Goal: Task Accomplishment & Management: Manage account settings

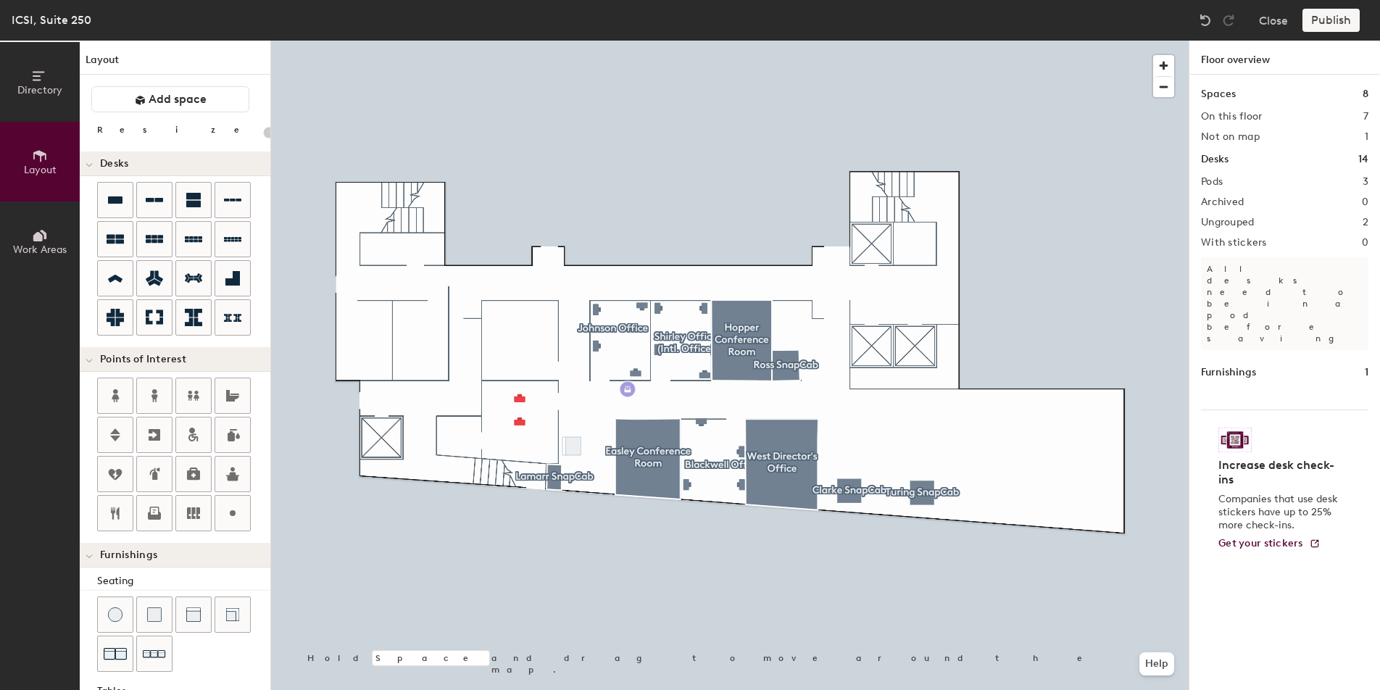
click at [628, 389] on div "Directory Layout Work Areas Layout Add space Resize Desks Points of Interest Fu…" at bounding box center [690, 366] width 1380 height 650
click at [1111, 462] on div "Directory Layout Work Areas Layout Add space Resize Desks Points of Interest Fu…" at bounding box center [690, 366] width 1380 height 650
click at [521, 355] on div "Directory Layout Work Areas Layout Add space Resize Desks Points of Interest Fu…" at bounding box center [690, 366] width 1380 height 650
type input "80"
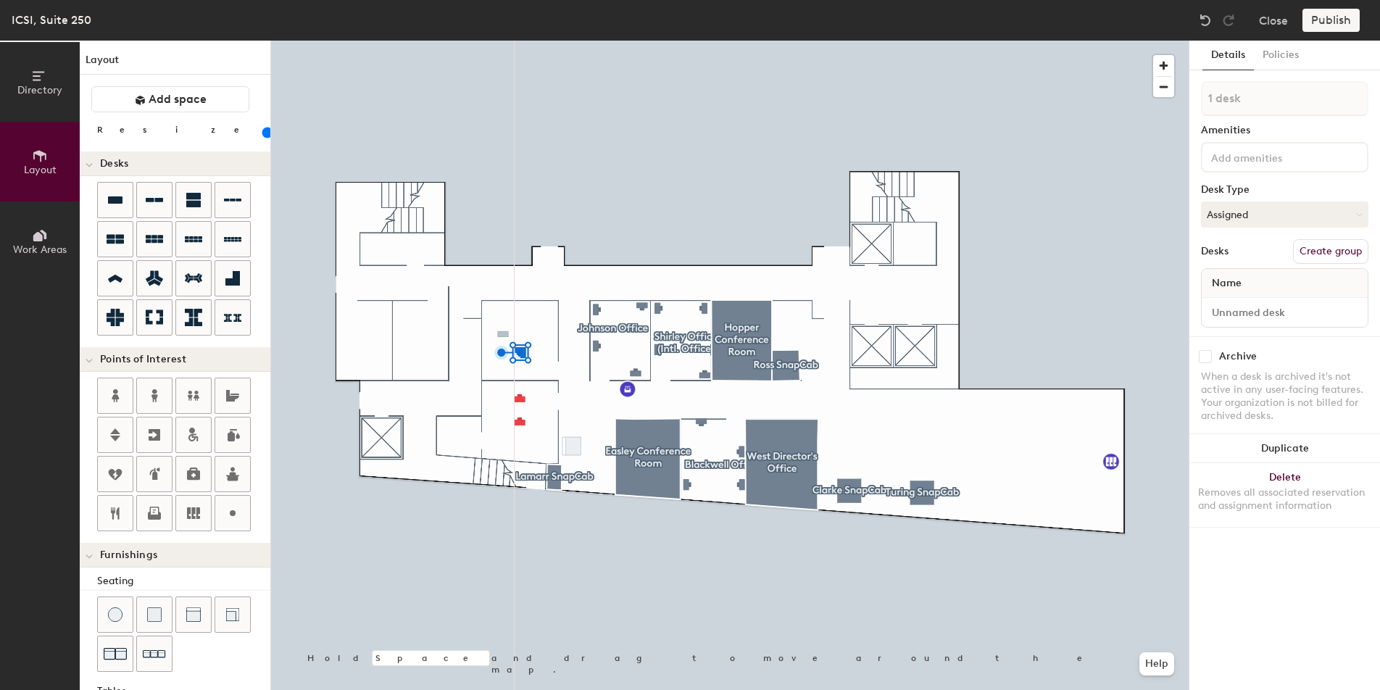
click at [504, 335] on div "Directory Layout Work Areas Layout Add space Resize Desks Points of Interest Fu…" at bounding box center [690, 366] width 1380 height 650
click at [542, 318] on div "Directory Layout Work Areas Layout Add space Resize Desks Points of Interest Fu…" at bounding box center [690, 366] width 1380 height 650
drag, startPoint x: 121, startPoint y: 194, endPoint x: 252, endPoint y: 232, distance: 136.5
click at [510, 41] on div at bounding box center [730, 41] width 918 height 0
click at [1276, 212] on button "Assigned" at bounding box center [1284, 215] width 167 height 26
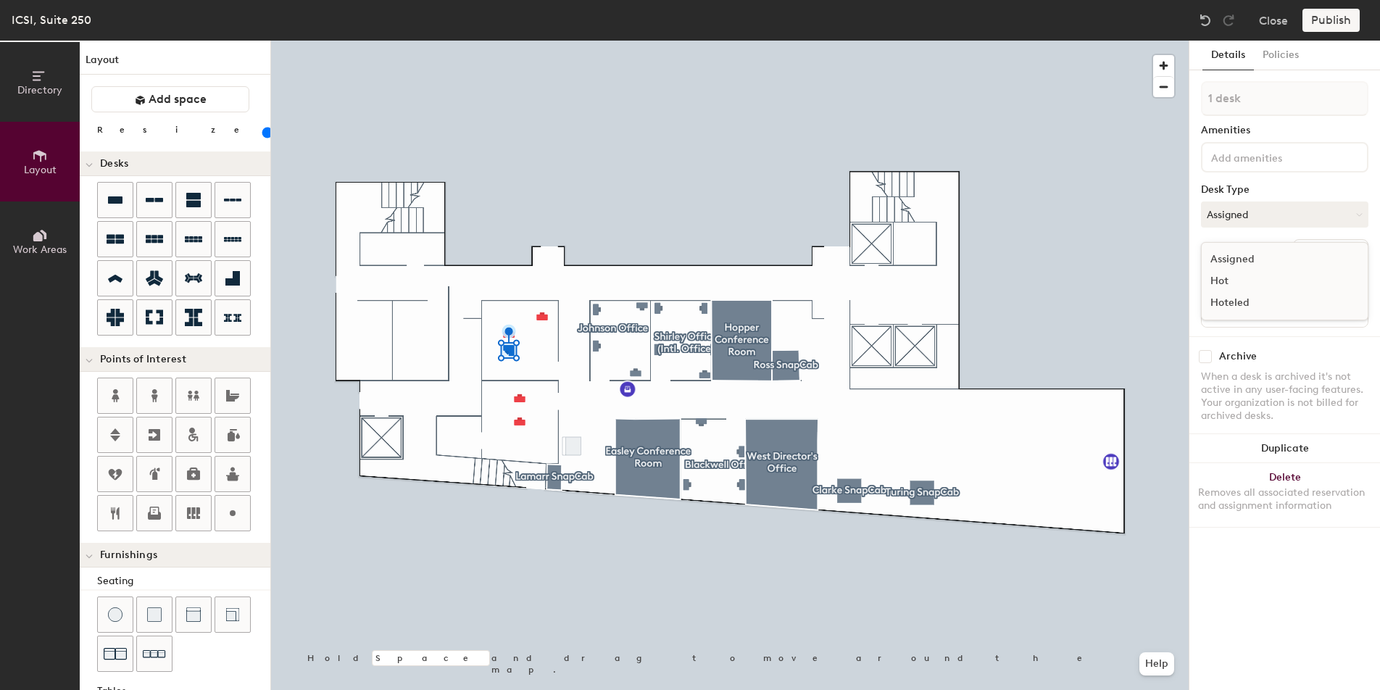
click at [1263, 260] on div "Assigned" at bounding box center [1274, 260] width 145 height 22
click at [1260, 288] on div "Name" at bounding box center [1285, 283] width 166 height 29
click at [1261, 314] on input at bounding box center [1285, 312] width 160 height 20
type input "[PERSON_NAME]"
click at [1314, 572] on div "Details Policies 1 desk Amenities Desk Type Assigned Desks Create group Name Je…" at bounding box center [1285, 366] width 191 height 650
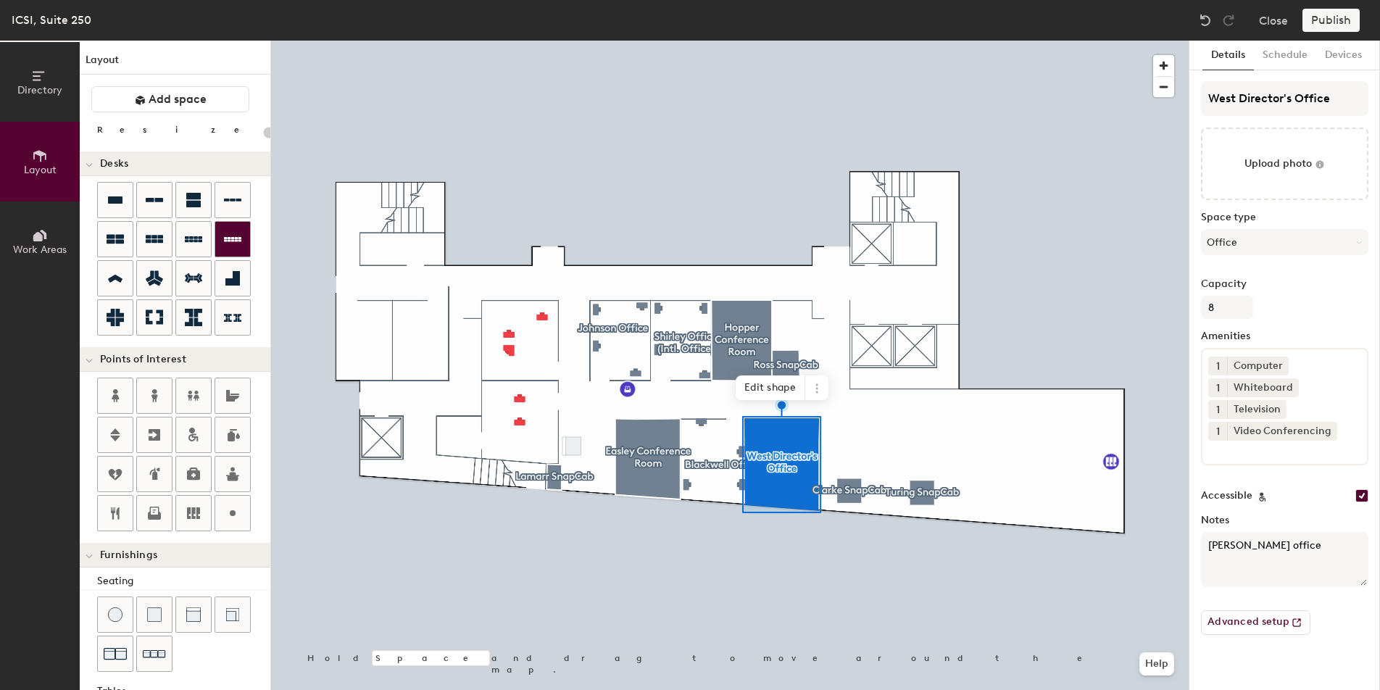
click at [806, 430] on div "Directory Layout Work Areas Layout Add space Resize Desks Points of Interest Fu…" at bounding box center [690, 366] width 1380 height 650
type input "80"
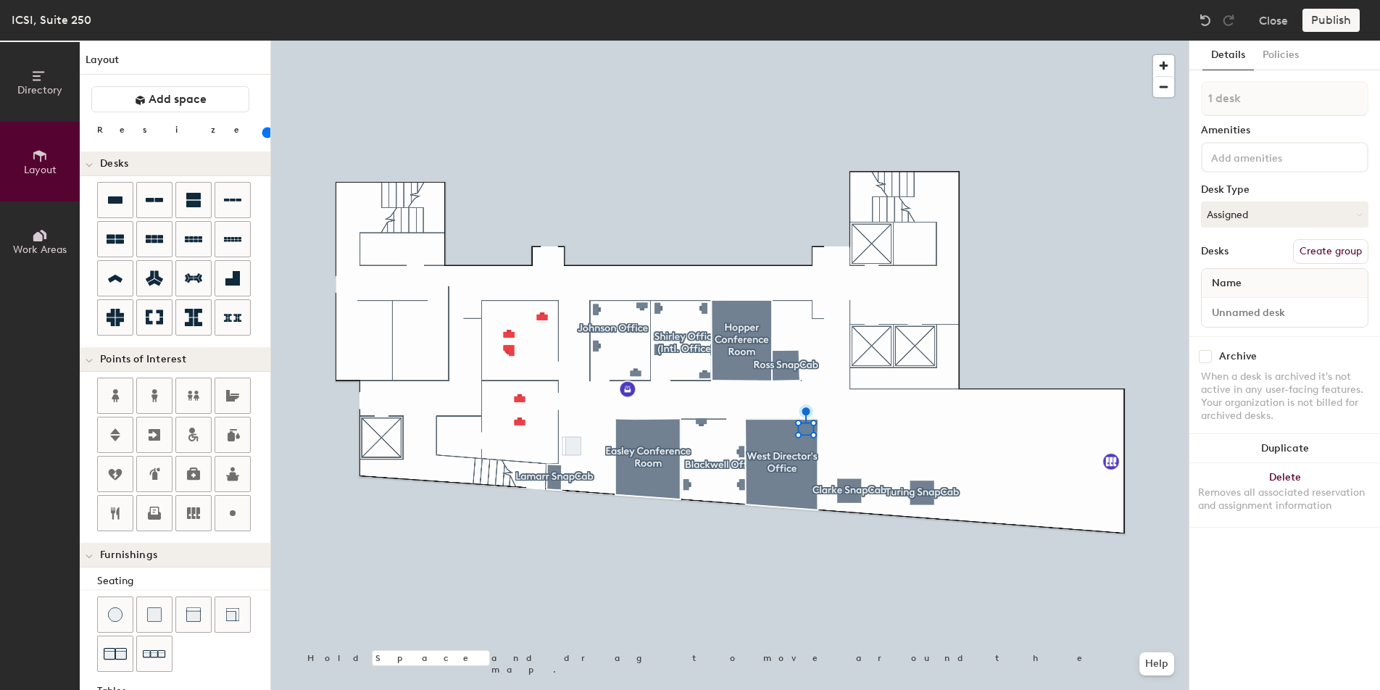
click at [1272, 285] on div "Name" at bounding box center [1285, 283] width 166 height 29
click at [1256, 310] on input at bounding box center [1285, 312] width 160 height 20
type input "Lea Shanley"
click at [1069, 41] on div at bounding box center [730, 41] width 918 height 0
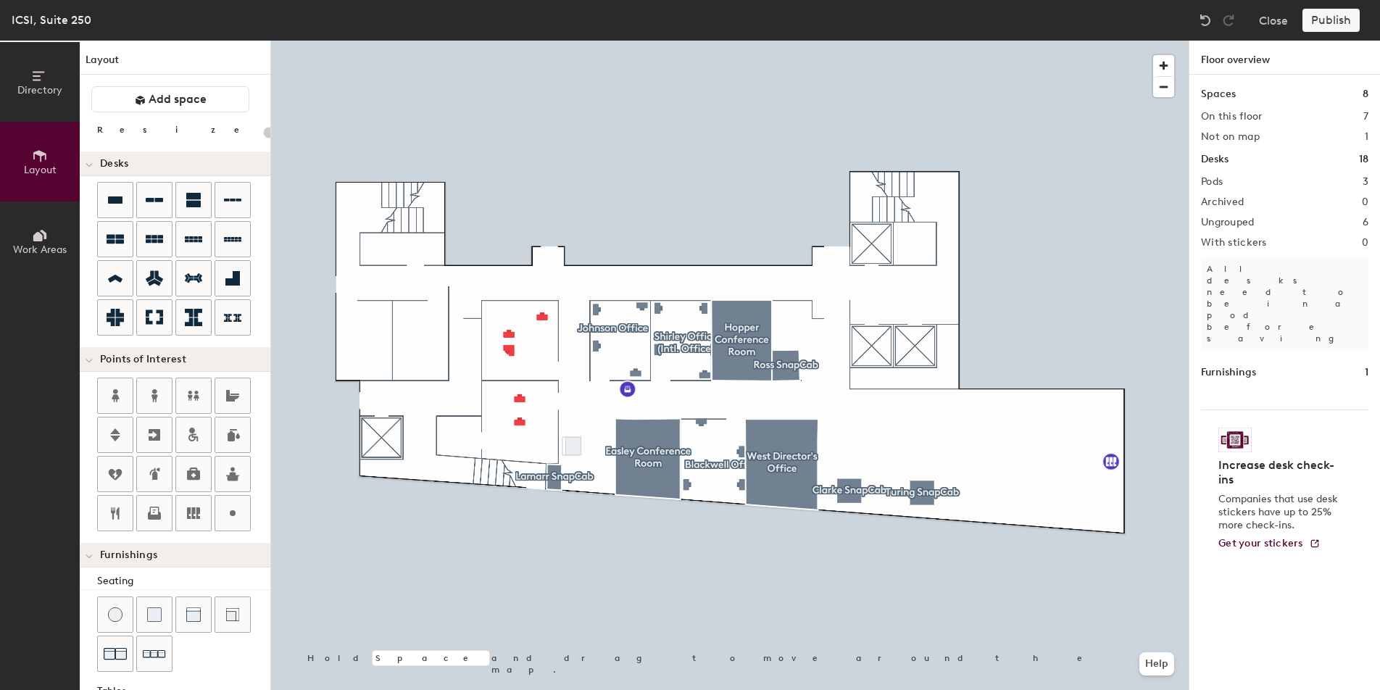
click at [512, 41] on div at bounding box center [730, 41] width 918 height 0
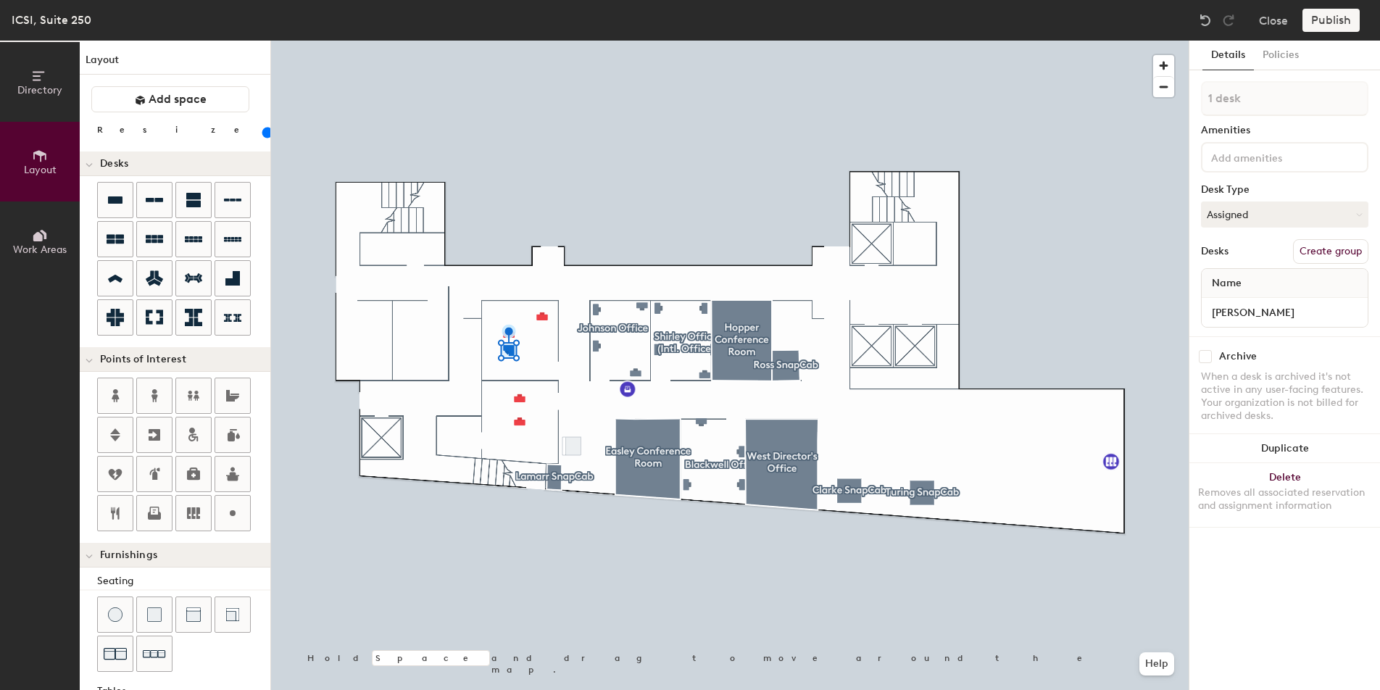
click at [1065, 41] on div at bounding box center [730, 41] width 918 height 0
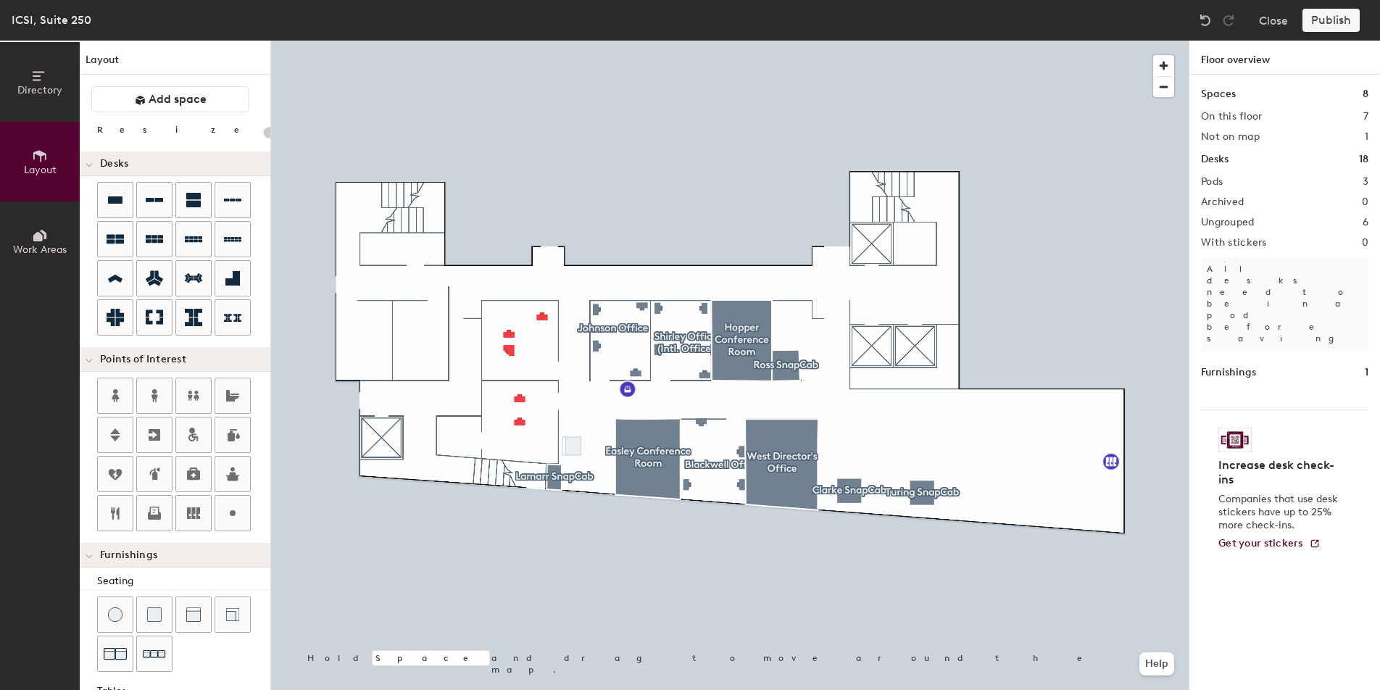
click at [1323, 21] on div "Publish" at bounding box center [1336, 20] width 66 height 23
click at [879, 41] on div at bounding box center [730, 41] width 918 height 0
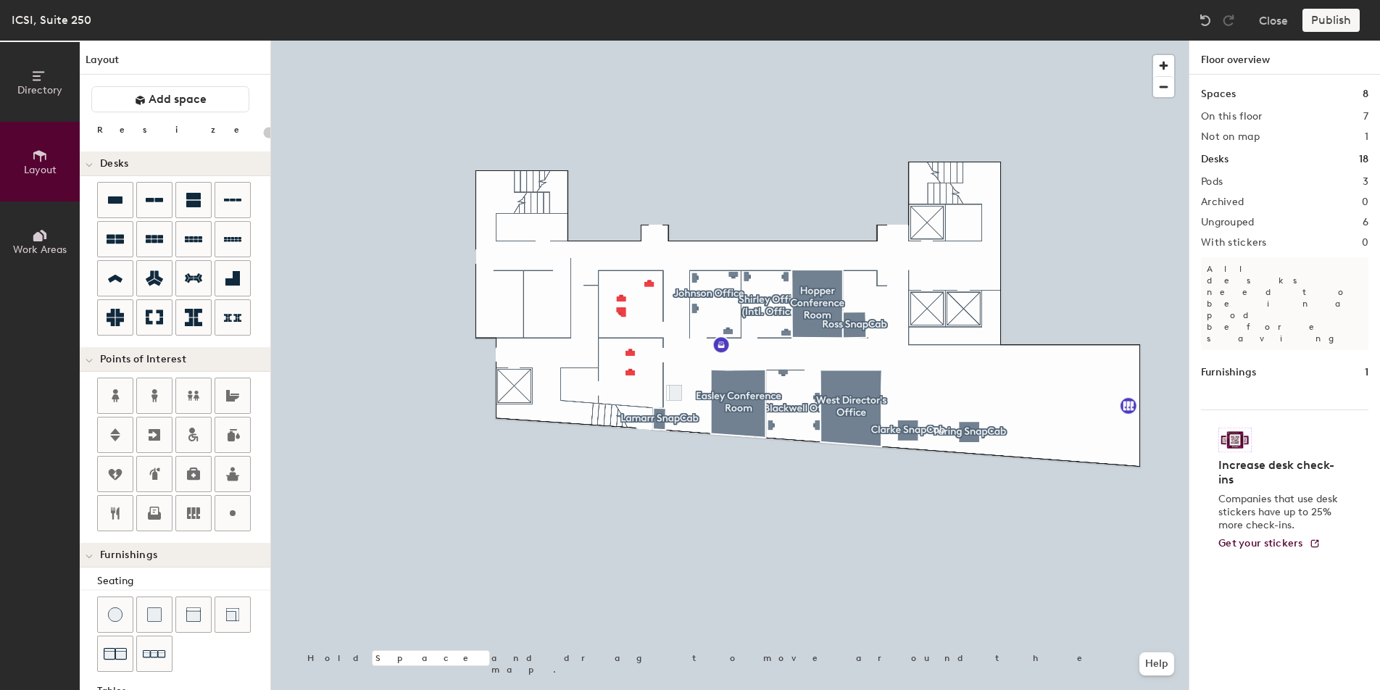
click at [1331, 25] on div "Publish" at bounding box center [1336, 20] width 66 height 23
click at [1328, 18] on div "Publish" at bounding box center [1336, 20] width 66 height 23
click at [651, 41] on div at bounding box center [730, 41] width 918 height 0
click at [622, 41] on div at bounding box center [730, 41] width 918 height 0
click at [192, 93] on span "Add space" at bounding box center [178, 99] width 58 height 14
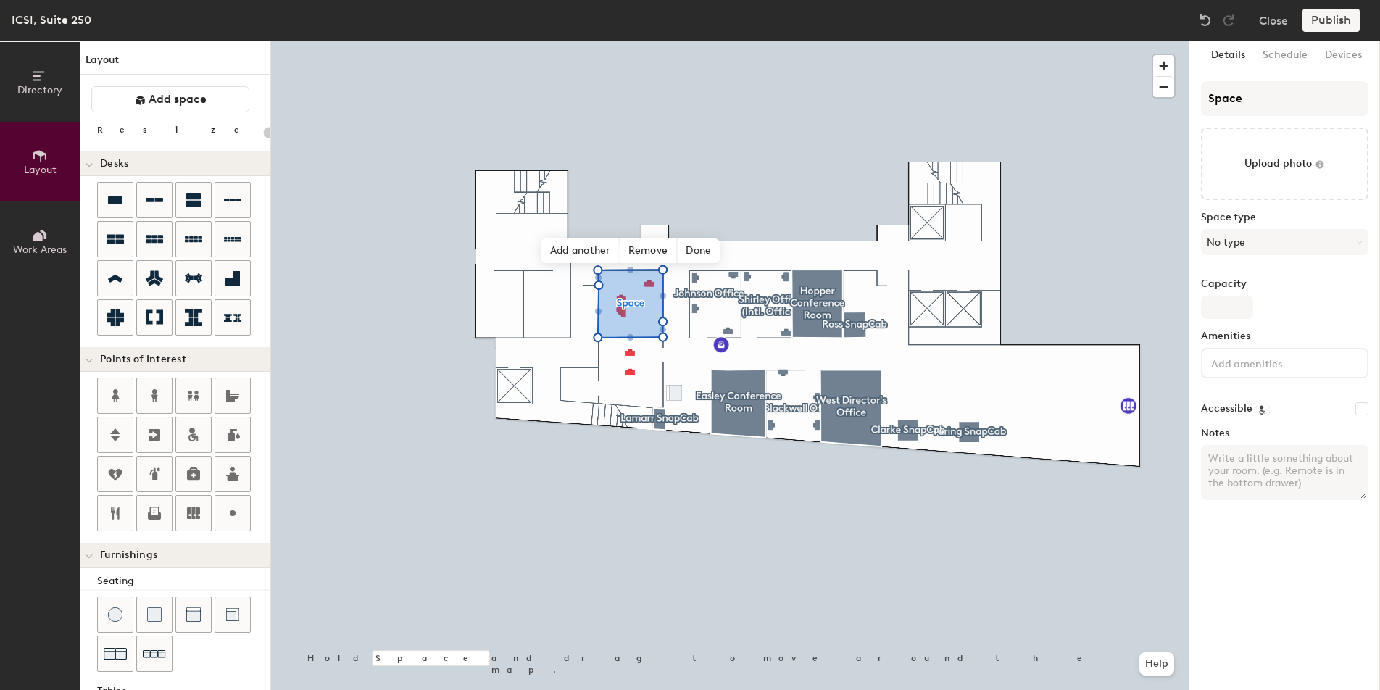
type input "20"
click at [1262, 95] on input "Space" at bounding box center [1284, 98] width 167 height 35
click at [1129, 67] on div "Directory Layout Work Areas Layout Add space Resize Desks Points of Interest Fu…" at bounding box center [690, 366] width 1380 height 650
type input "A"
type input "20"
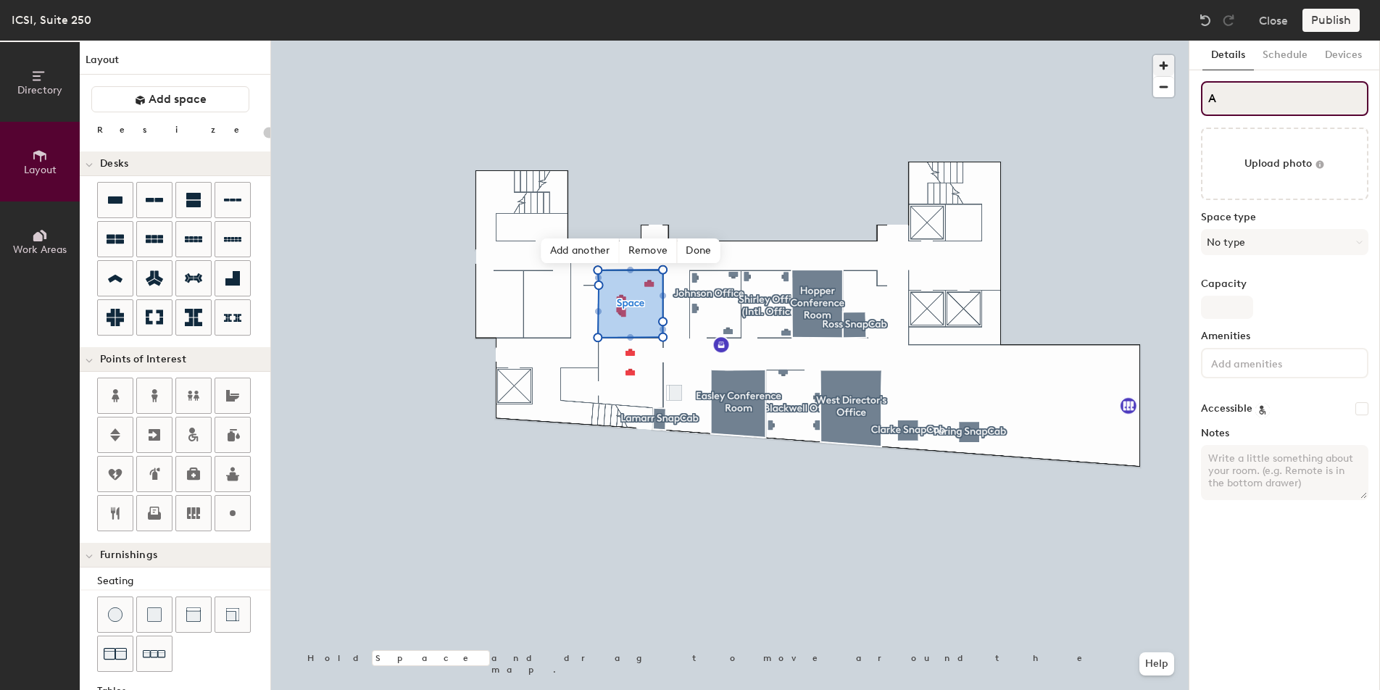
type input "Al"
type input "20"
type input "Al-"
type input "20"
type input "Al-K"
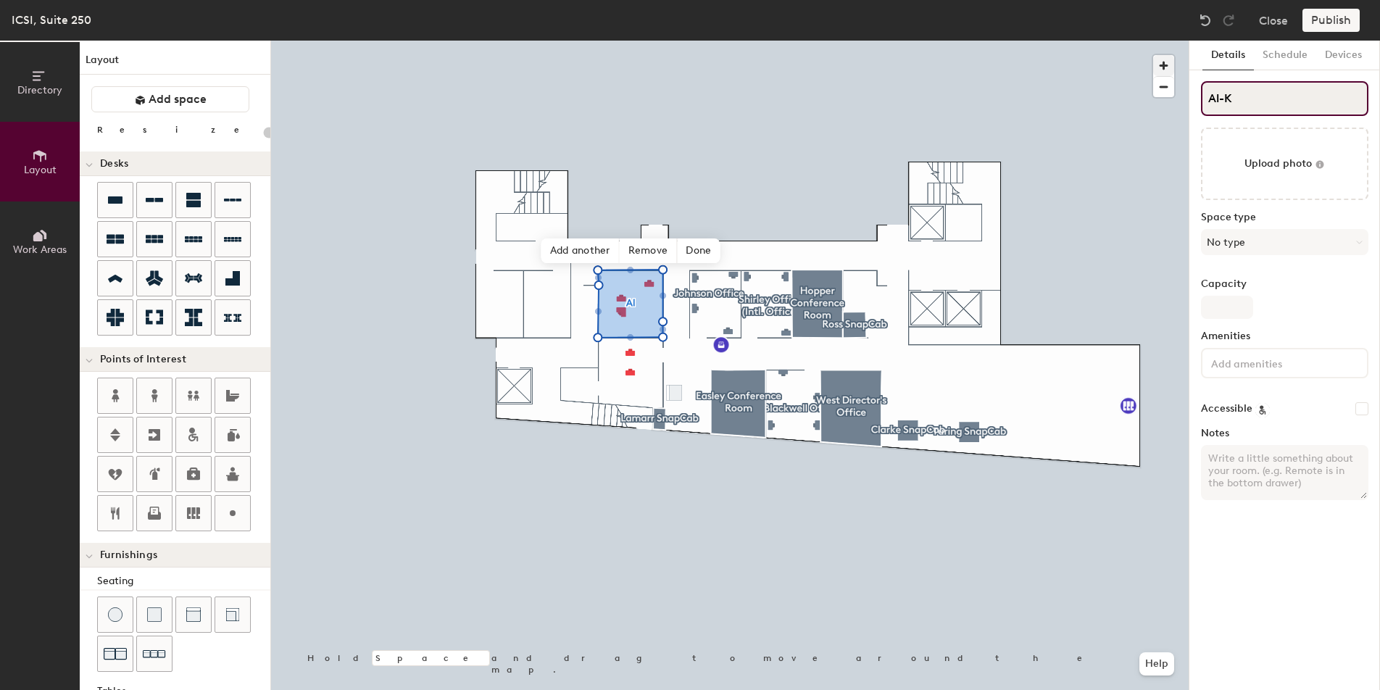
type input "20"
type input "Al-Kh"
type input "20"
type input "Al-Khw"
type input "20"
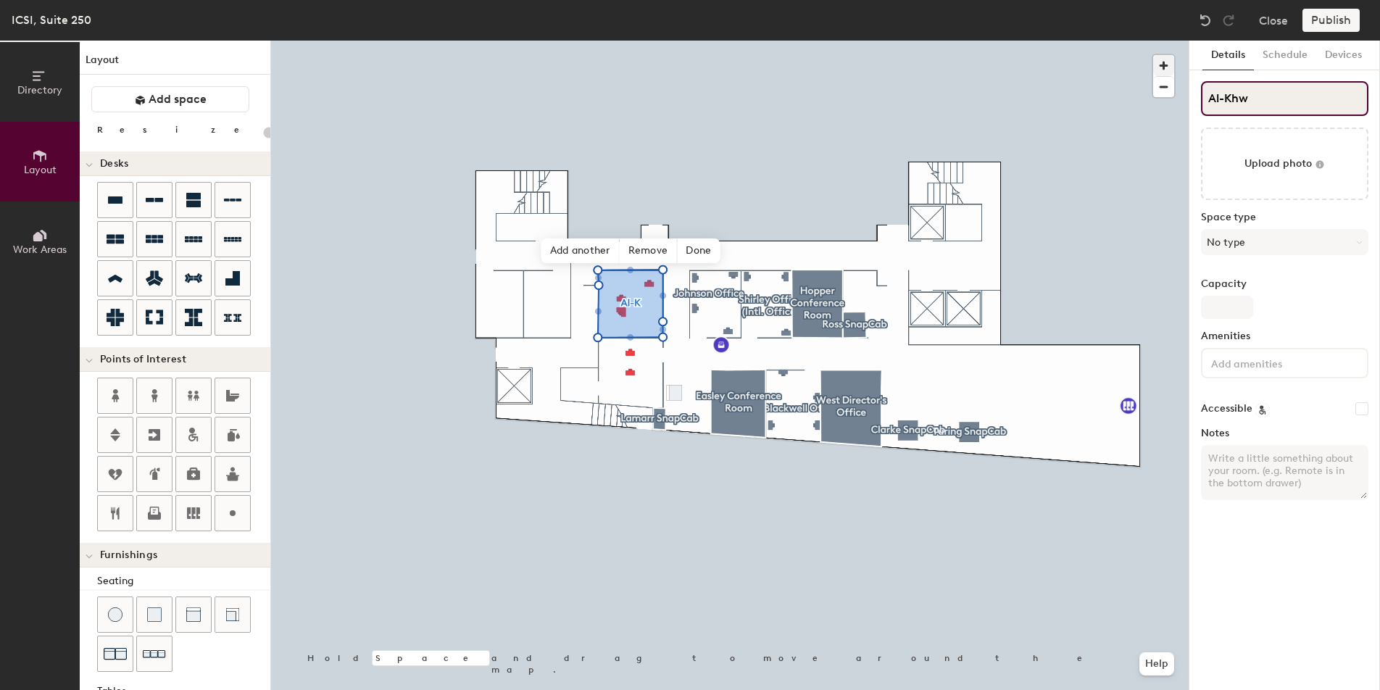
type input "Al-Khwa"
type input "20"
type input "Al-Khwar"
type input "20"
type input "Al-Khwari"
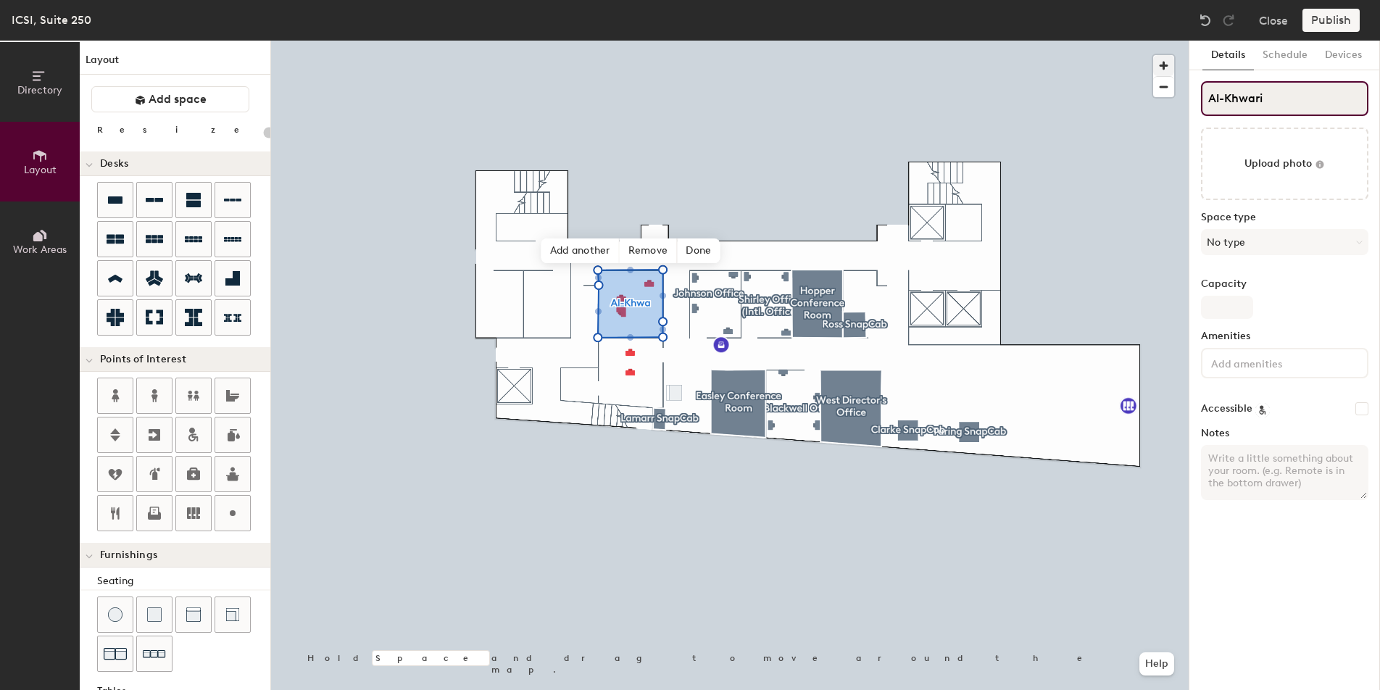
type input "20"
type input "Al-Khwariz"
type input "20"
type input "Al-Khwarizmi"
type input "20"
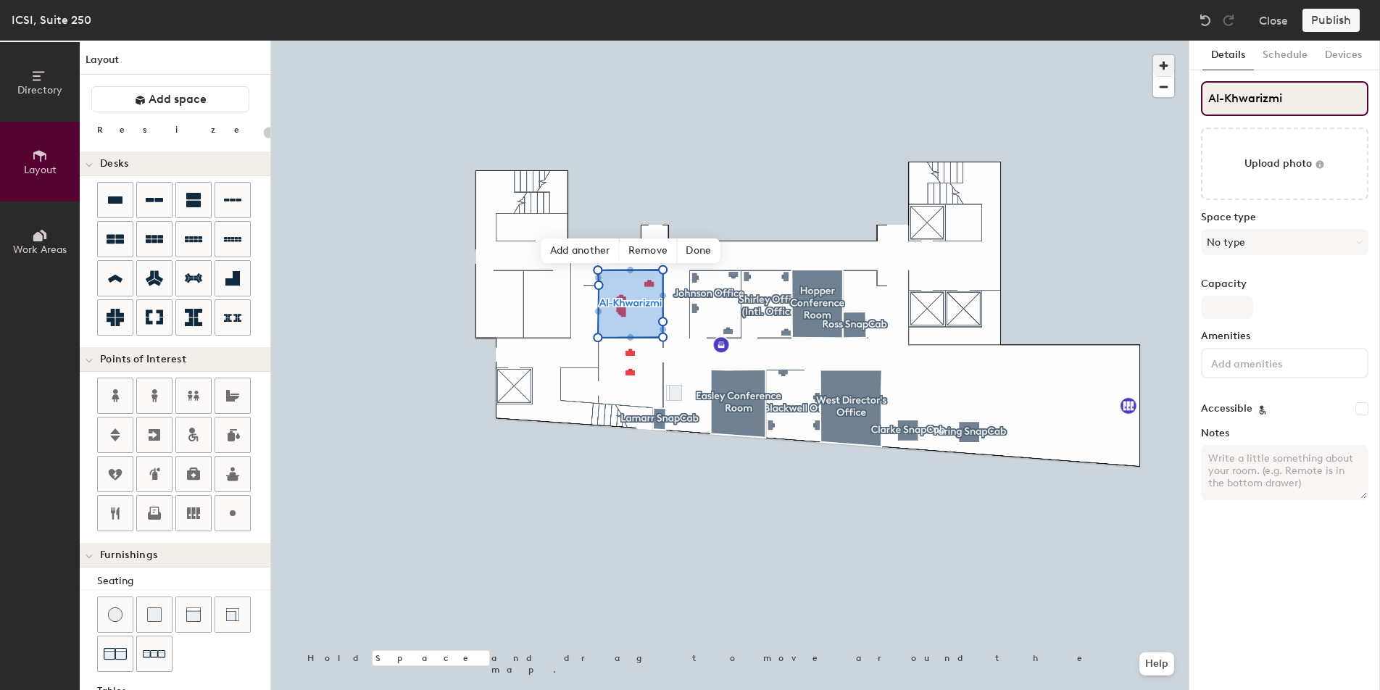
type input "Al-Khwarizmi"
type input "20"
type input "Al-Khwarizmi O"
type input "20"
type input "Al-Khwarizmi Of"
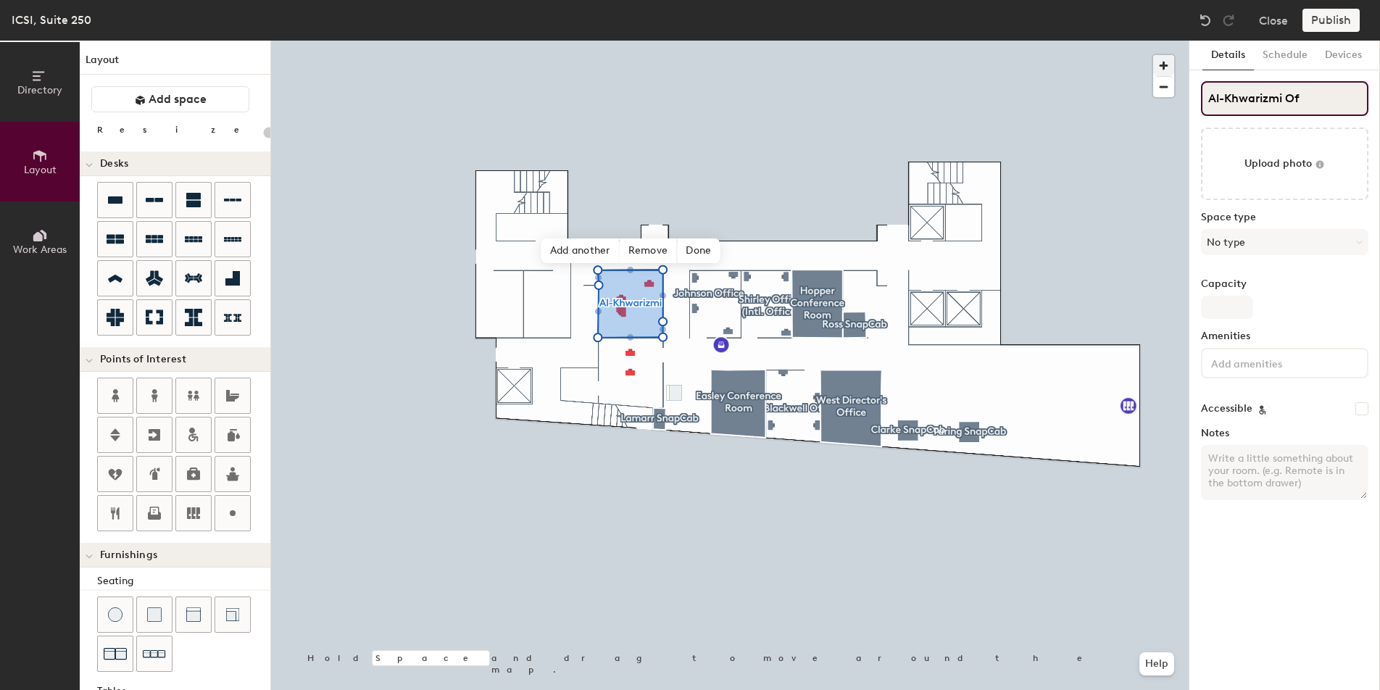
type input "20"
type input "Al-Khwarizmi Offi"
type input "20"
type input "Al-Khwarizmi Office"
type input "20"
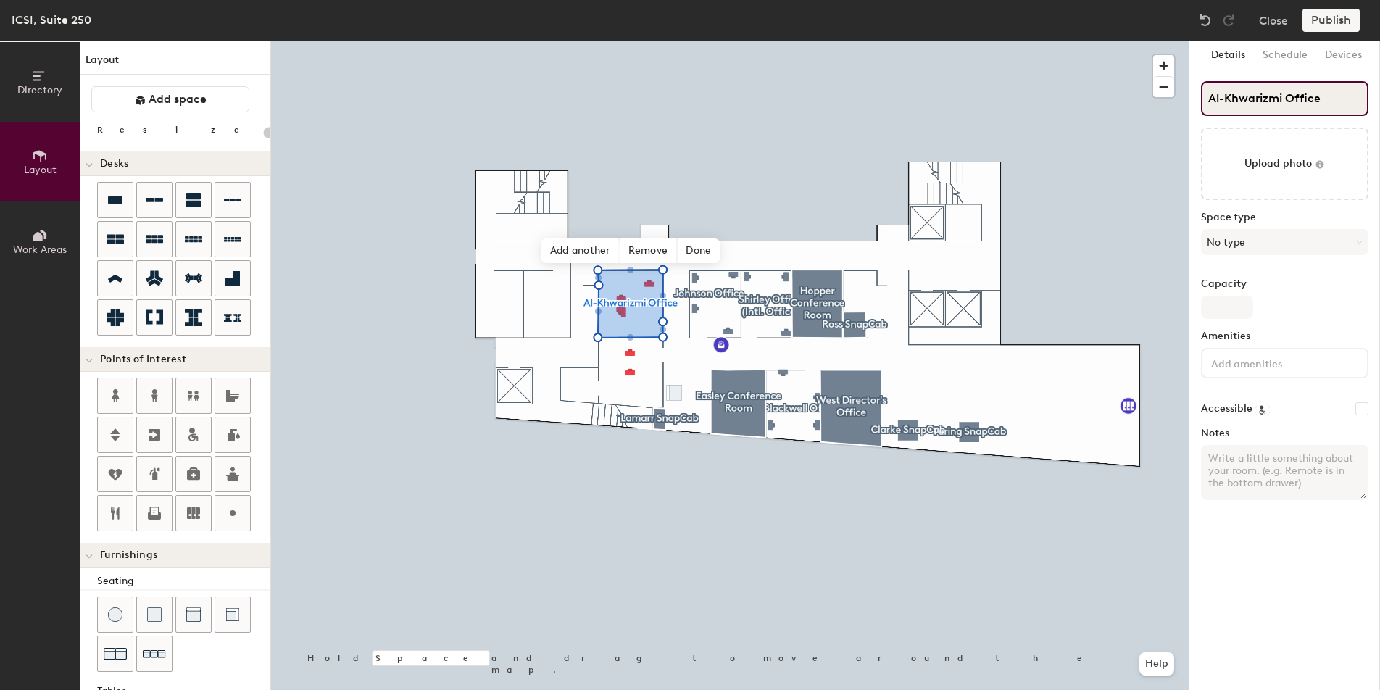
type input "Al-Khwarizmi Office"
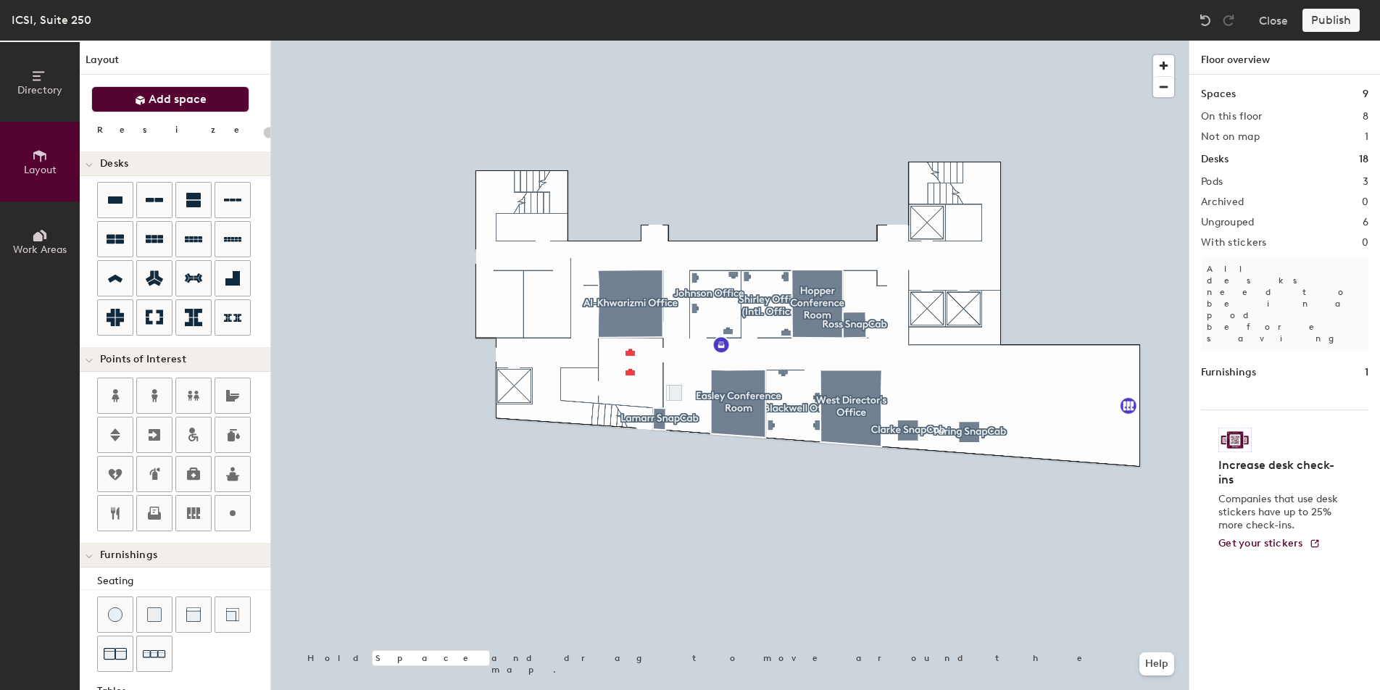
click at [196, 101] on span "Add space" at bounding box center [178, 99] width 58 height 14
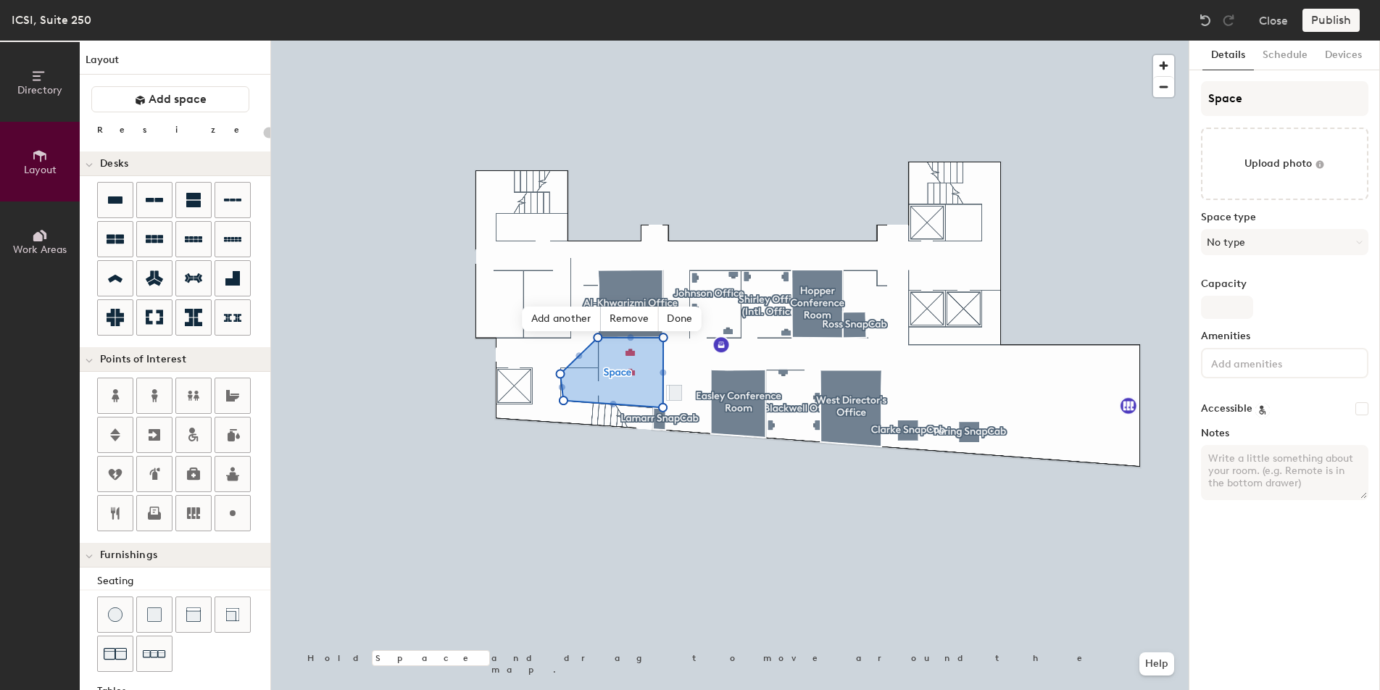
type input "20"
click at [1267, 96] on input "Space" at bounding box center [1284, 98] width 167 height 35
type input "Spac"
type input "20"
type input "S"
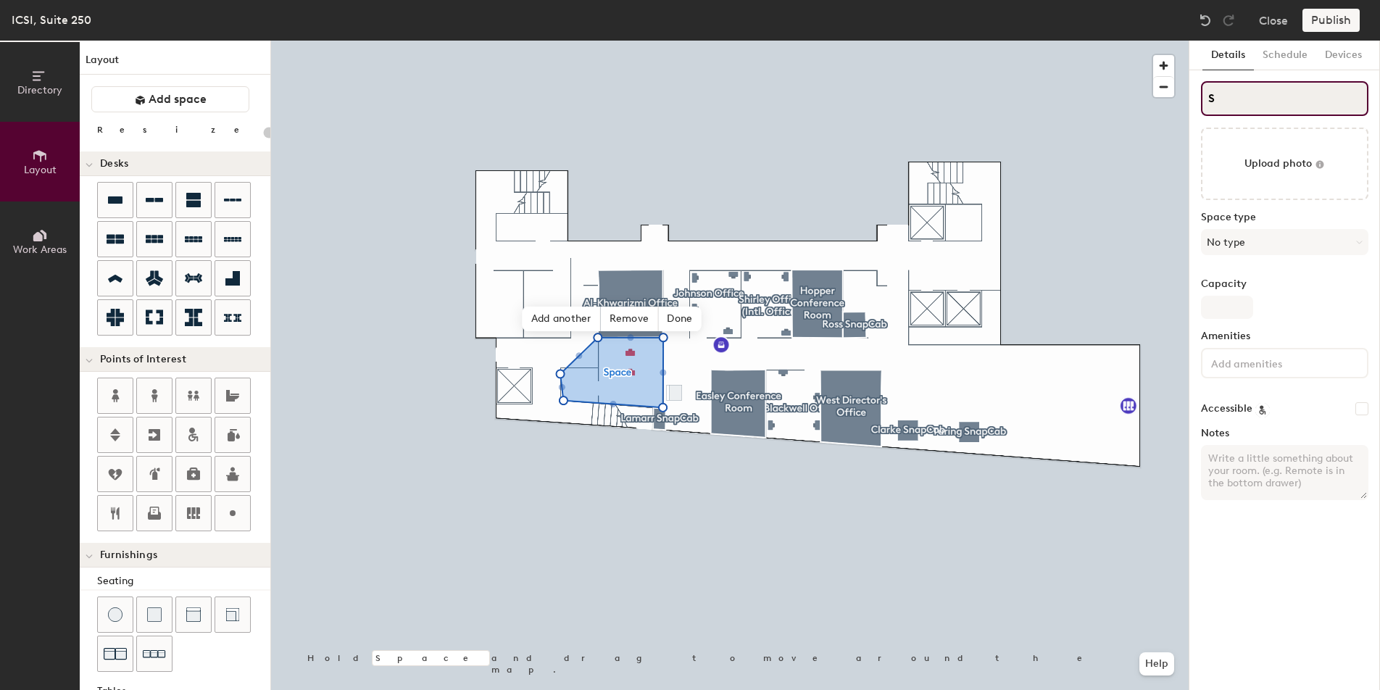
type input "20"
type input "S"
type input "20"
type input "S"
type input "20"
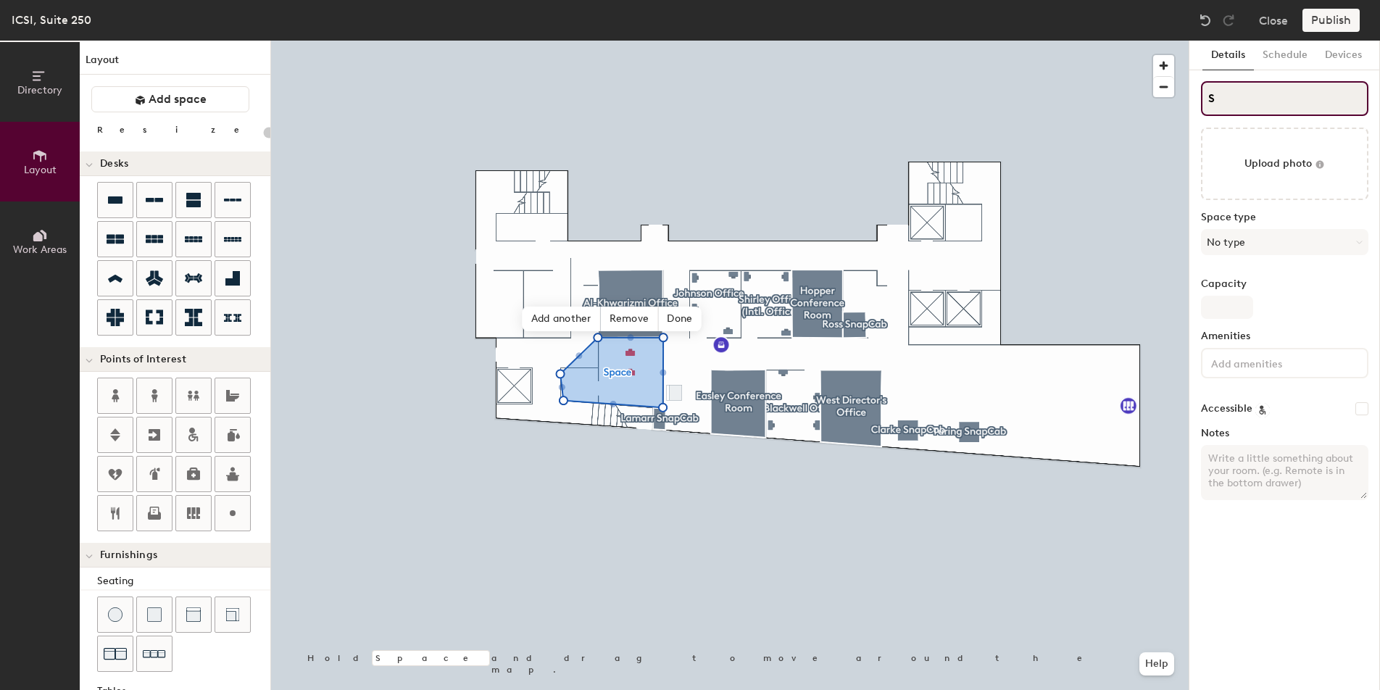
type input "SF"
type input "20"
type input "SFl"
type input "20"
type input "SFlo"
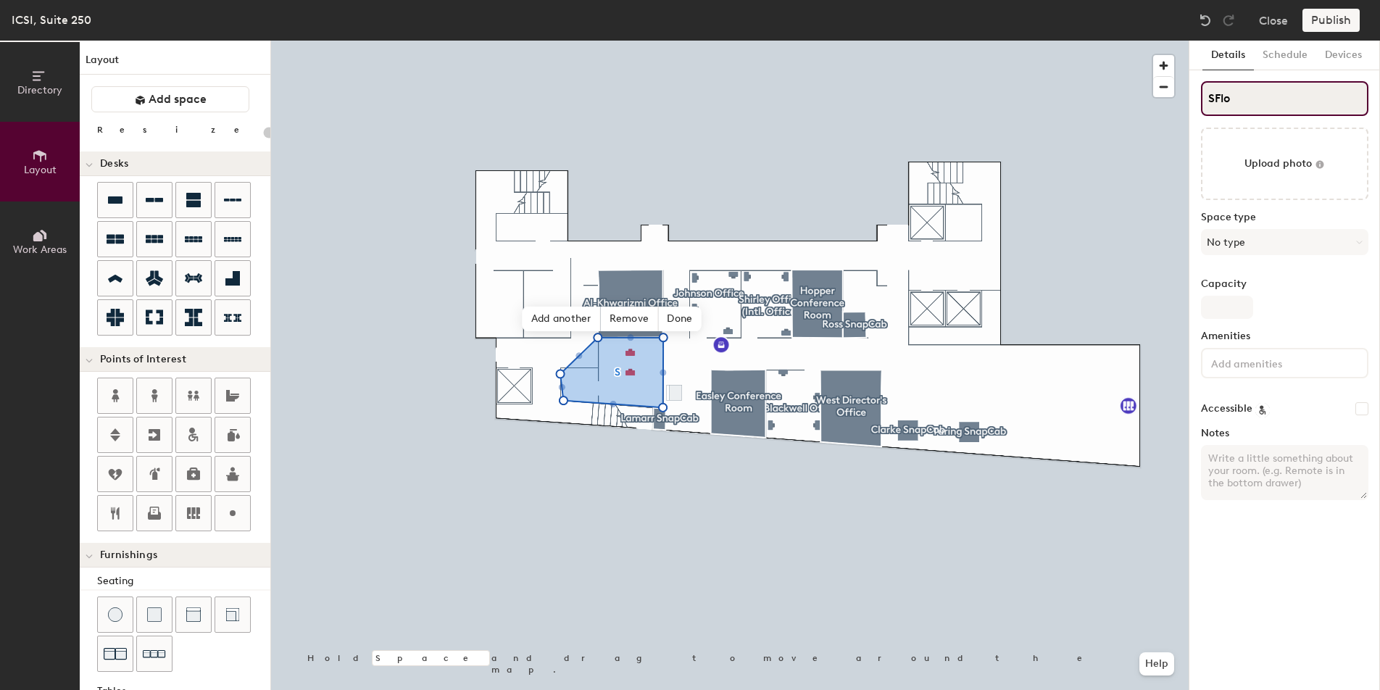
type input "20"
type input "SFloy"
type input "20"
type input "SFloyd"
type input "20"
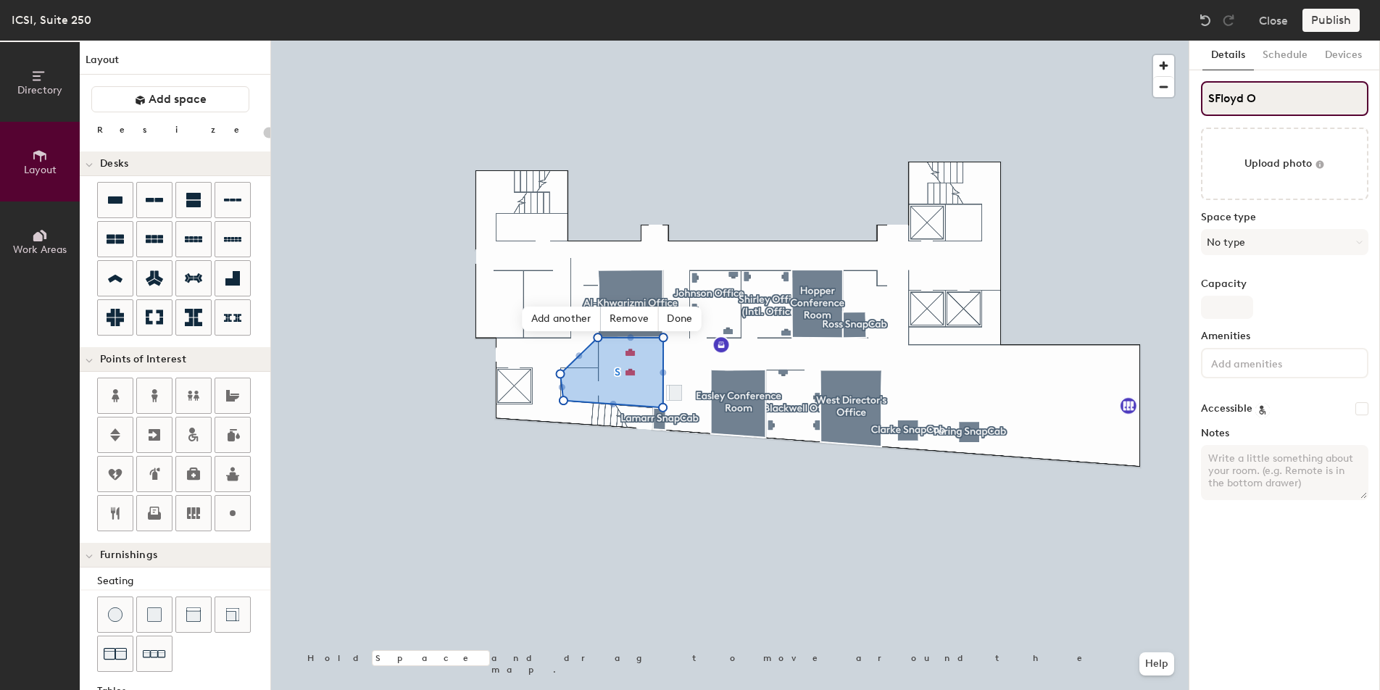
type input "SFloyd Of"
type input "20"
type input "SFloyd Office"
type input "20"
click at [1215, 102] on input "SFloyd Office" at bounding box center [1284, 98] width 167 height 35
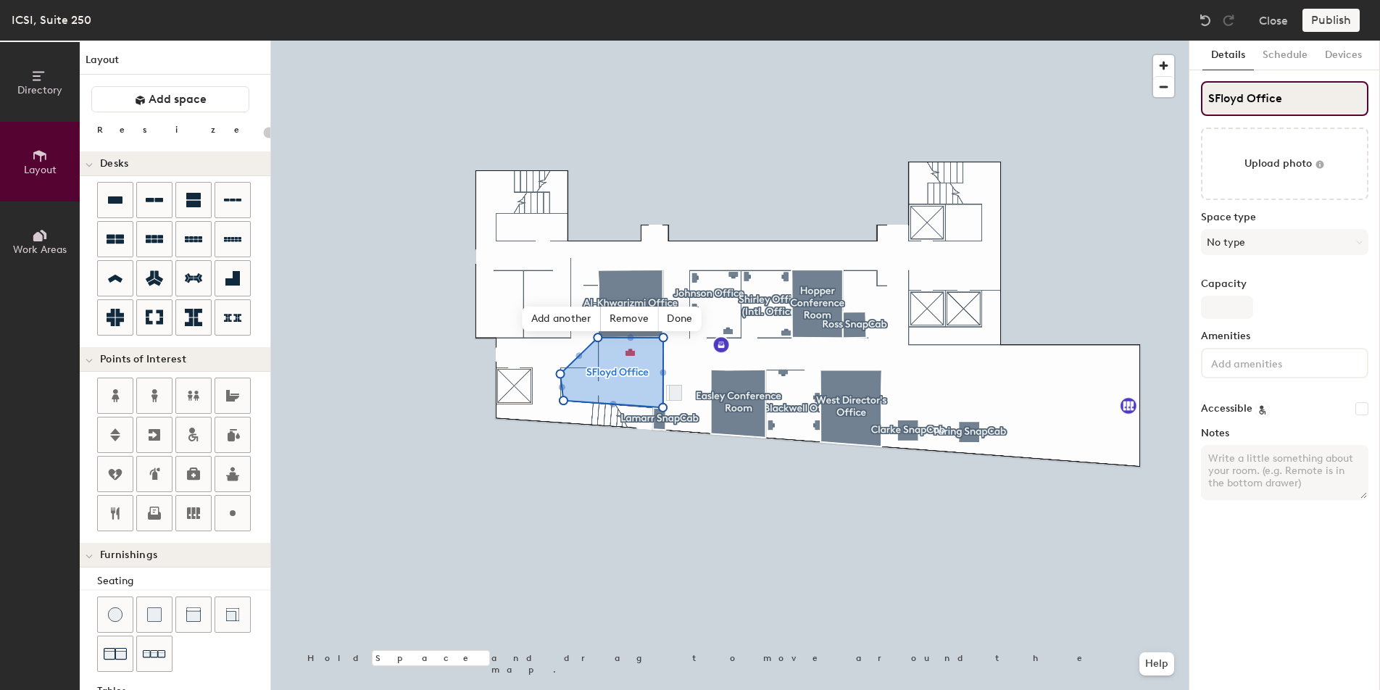
type input "[PERSON_NAME] Office"
type input "20"
type input "[PERSON_NAME] Office"
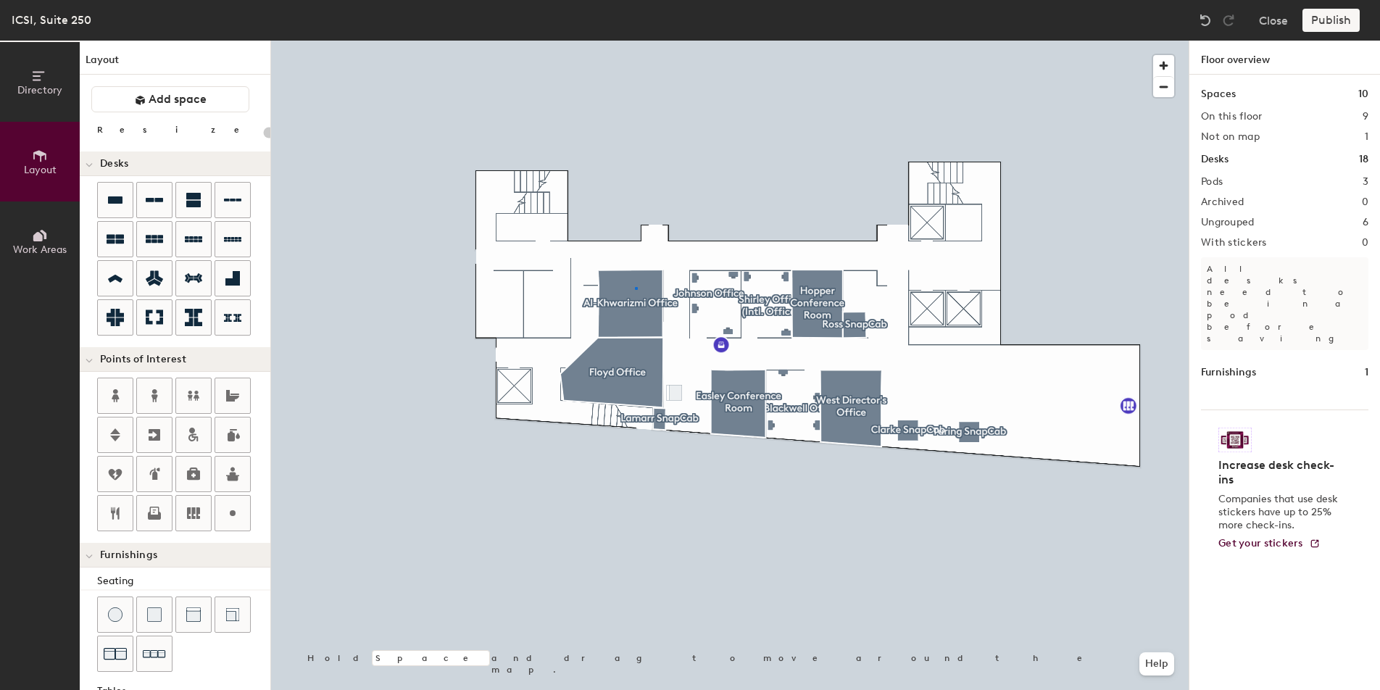
click at [636, 41] on div at bounding box center [730, 41] width 918 height 0
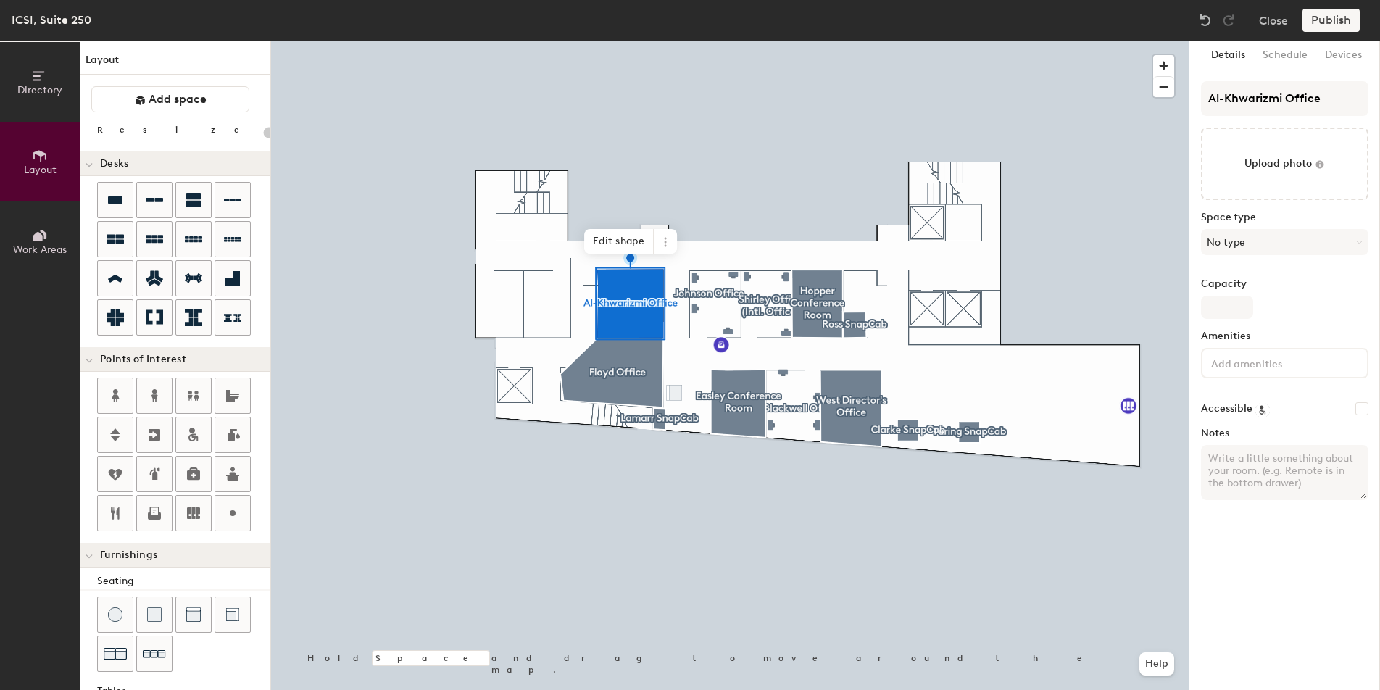
click at [1296, 362] on input at bounding box center [1274, 362] width 130 height 17
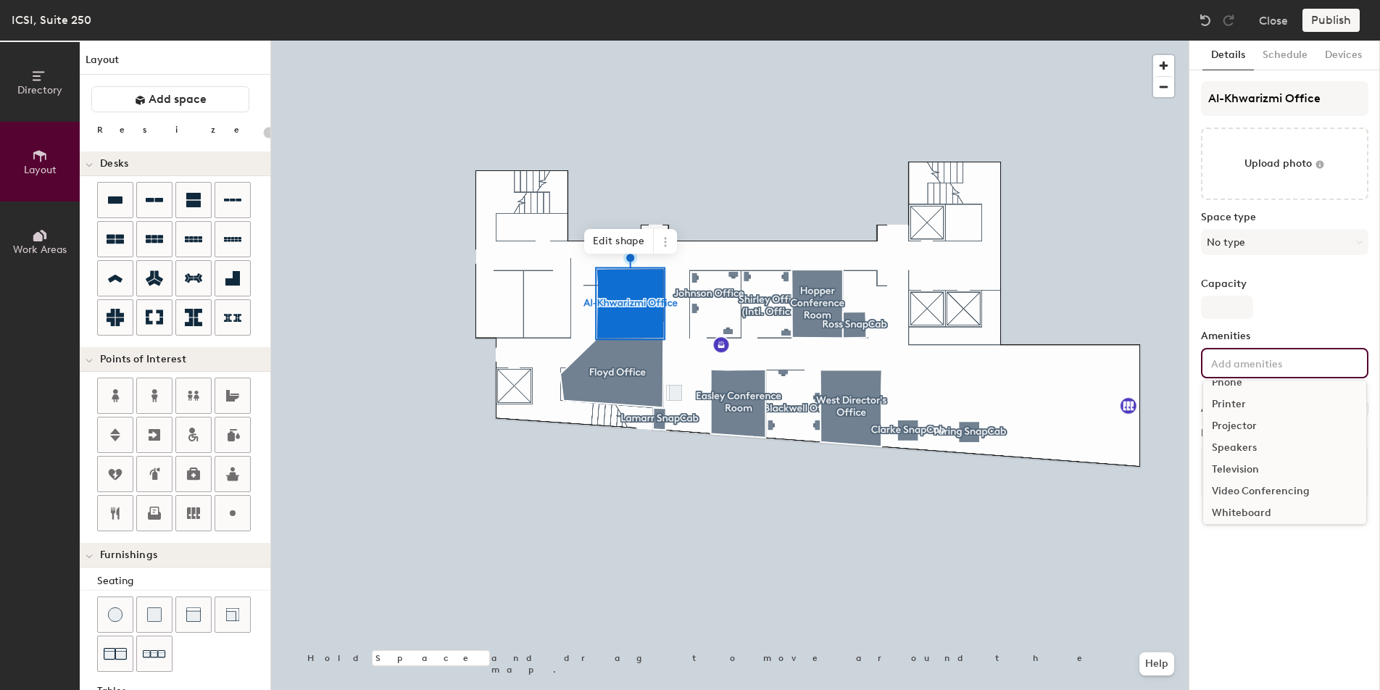
scroll to position [86, 0]
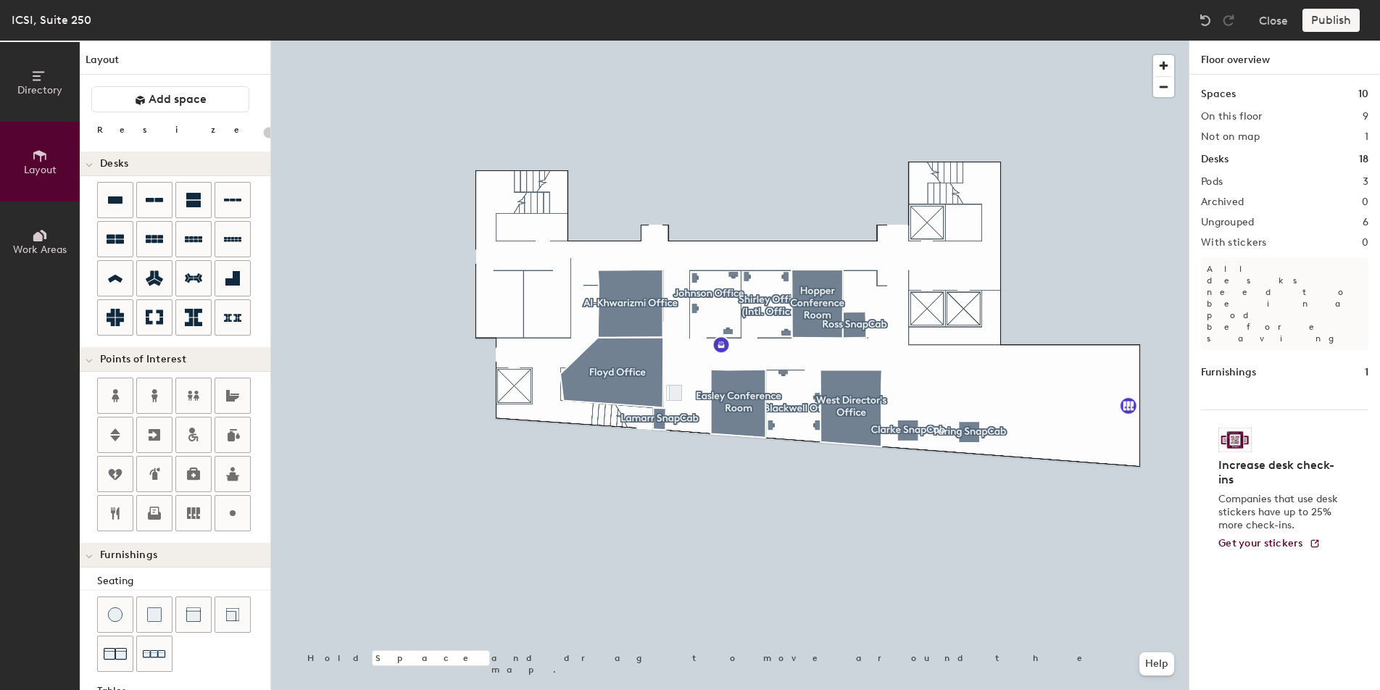
click at [1211, 159] on h1 "Desks" at bounding box center [1215, 160] width 28 height 16
click at [638, 41] on div at bounding box center [730, 41] width 918 height 0
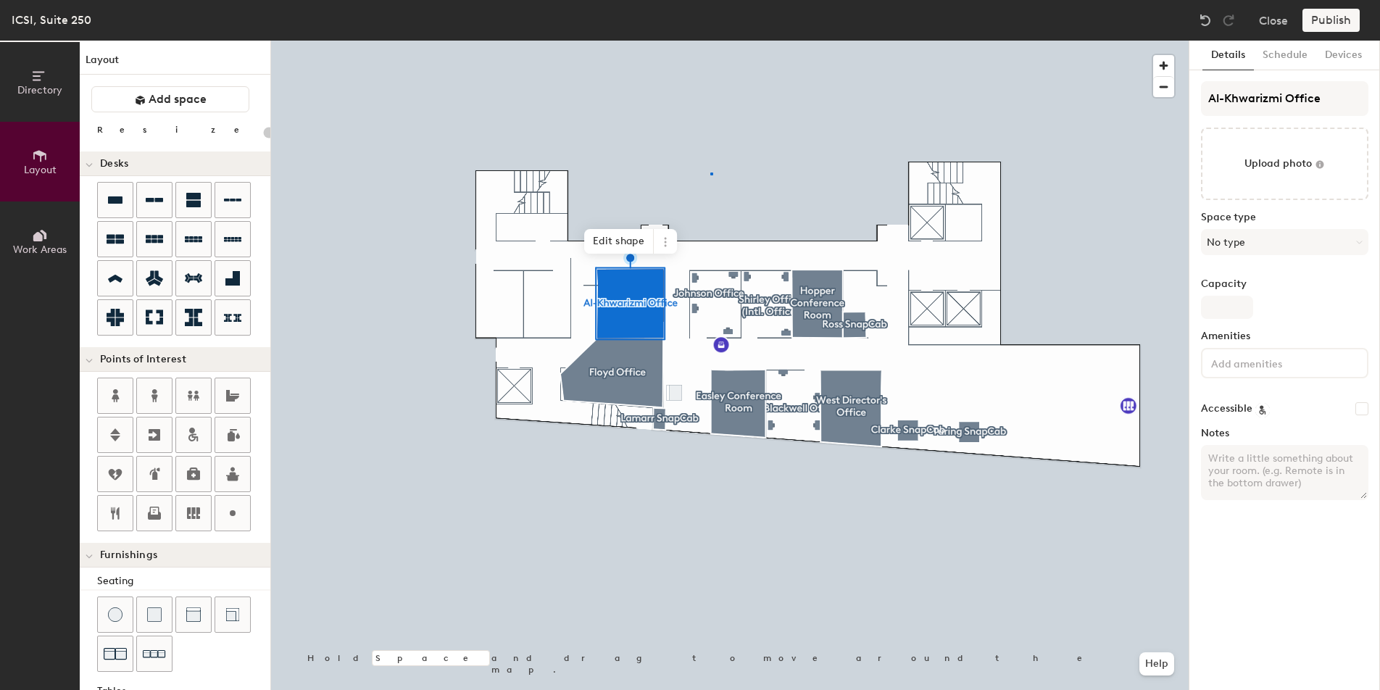
click at [711, 41] on div at bounding box center [730, 41] width 918 height 0
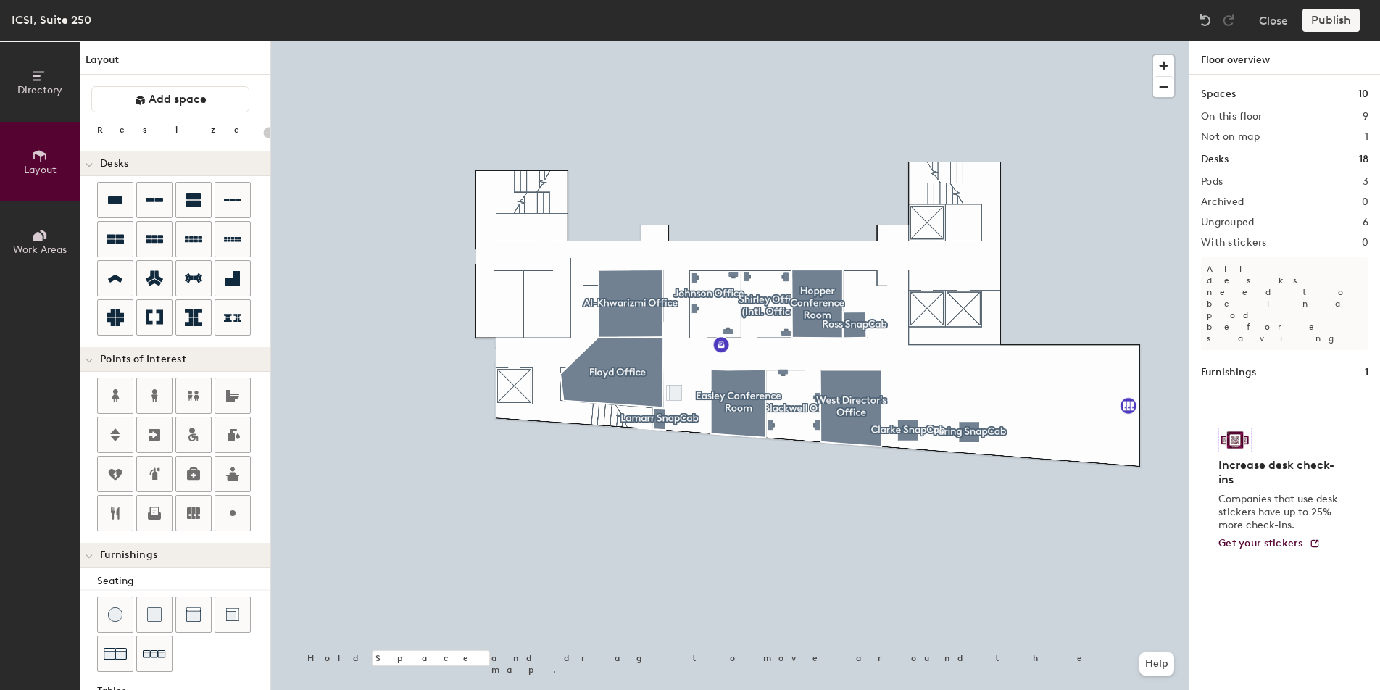
click at [1338, 16] on div "Publish" at bounding box center [1336, 20] width 66 height 23
type input "80"
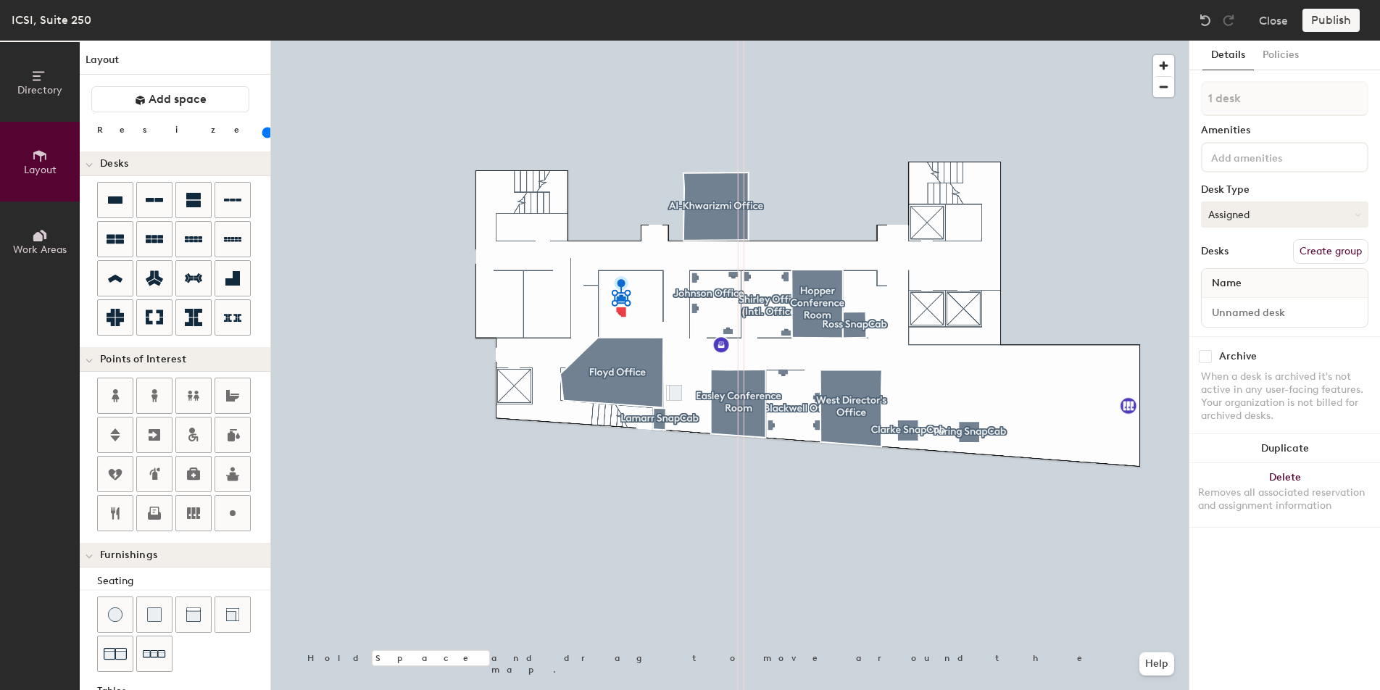
click at [1264, 218] on button "Assigned" at bounding box center [1284, 215] width 167 height 26
click at [1318, 249] on button "Create group" at bounding box center [1330, 251] width 75 height 25
click at [1184, 91] on div "Directory Layout Work Areas Layout Add space Resize Desks Points of Interest Fu…" at bounding box center [690, 366] width 1380 height 650
click at [1339, 246] on button "Ungroup" at bounding box center [1342, 251] width 53 height 25
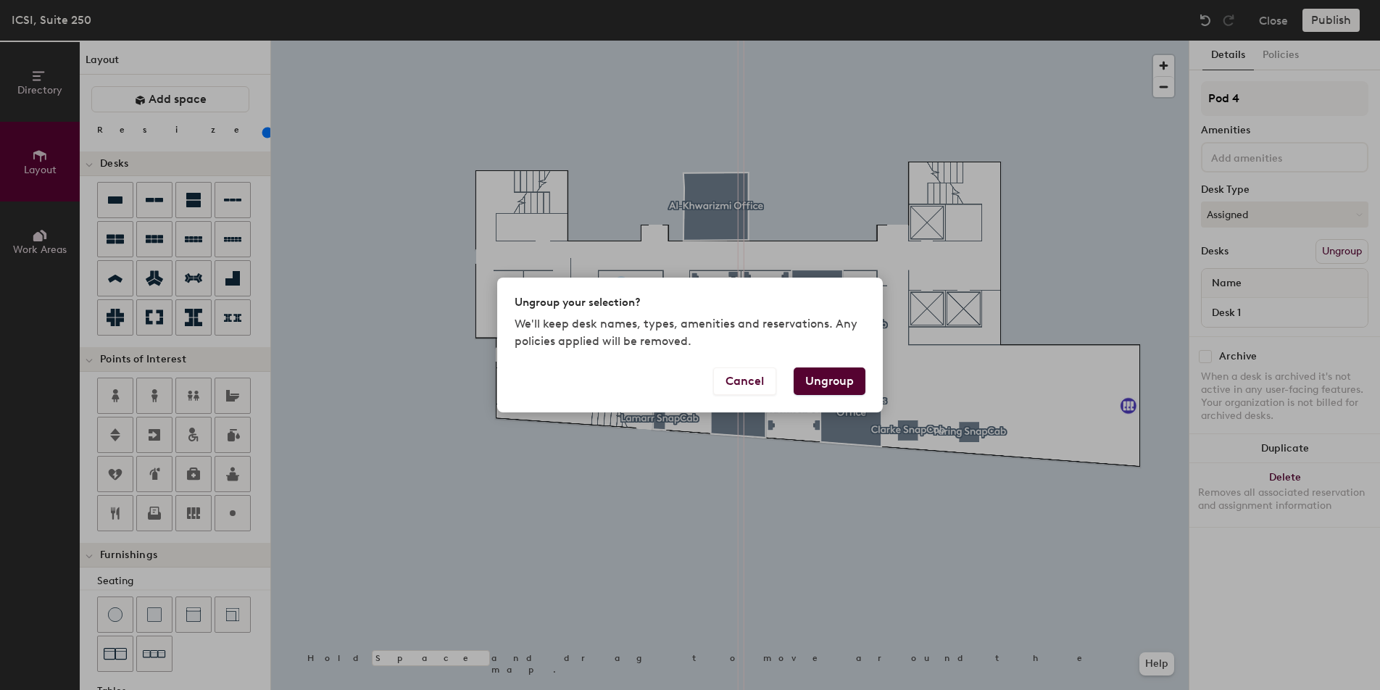
click at [817, 383] on button "Ungroup" at bounding box center [830, 382] width 72 height 28
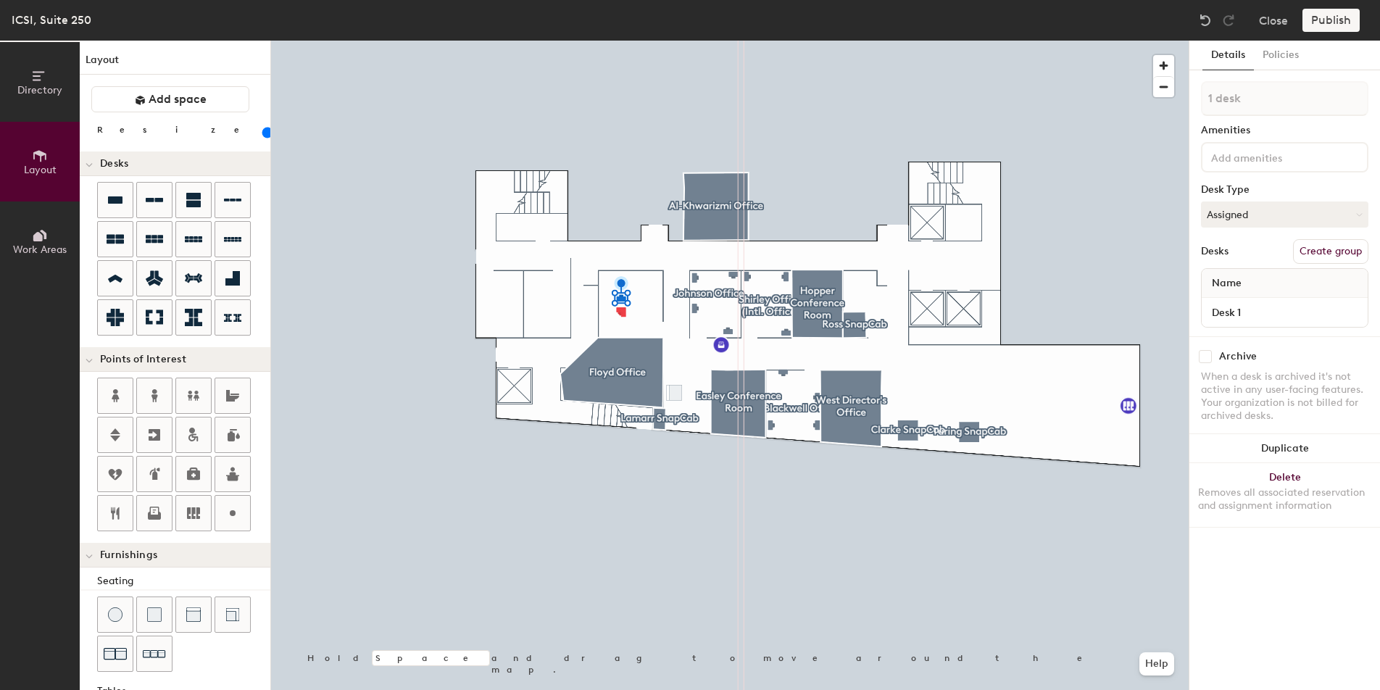
click at [696, 41] on div at bounding box center [730, 41] width 918 height 0
click at [1329, 256] on button "Create group" at bounding box center [1330, 251] width 75 height 25
drag, startPoint x: 1259, startPoint y: 104, endPoint x: 1157, endPoint y: 88, distance: 102.7
click at [1157, 88] on div "Directory Layout Work Areas Layout Add space Resize Desks Points of Interest Fu…" at bounding box center [690, 366] width 1380 height 650
click at [1099, 84] on div "Directory Layout Work Areas Layout Add space Resize Desks Points of Interest Fu…" at bounding box center [690, 366] width 1380 height 650
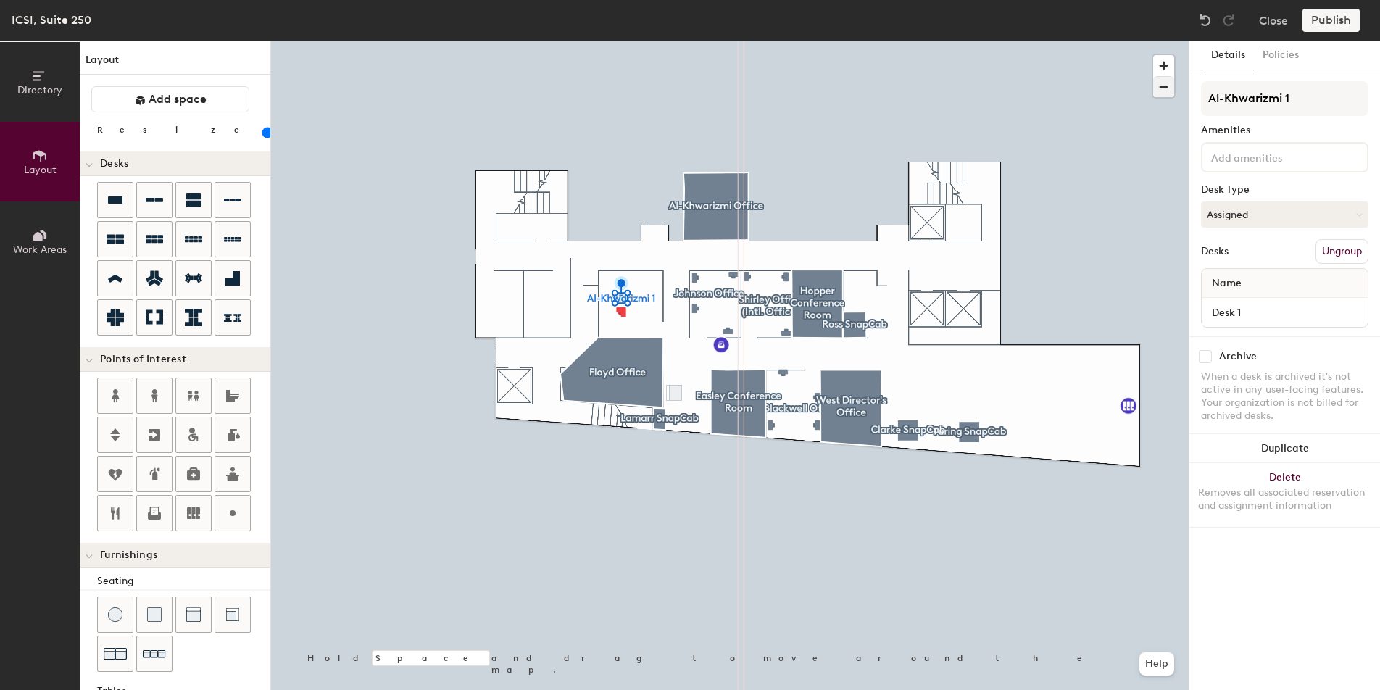
type input "Al-Khwarizmi 1"
click at [1345, 253] on button "Create group" at bounding box center [1330, 251] width 75 height 25
click at [1128, 69] on div "Directory Layout Work Areas Layout Add space Resize Desks Points of Interest Fu…" at bounding box center [690, 366] width 1380 height 650
type input "Al-Khwarizmi 1"
click at [1296, 586] on div "Details Policies Al-Khwarizmi 1 Amenities Desk Type Assigned Desks Ungroup Name…" at bounding box center [1285, 366] width 191 height 650
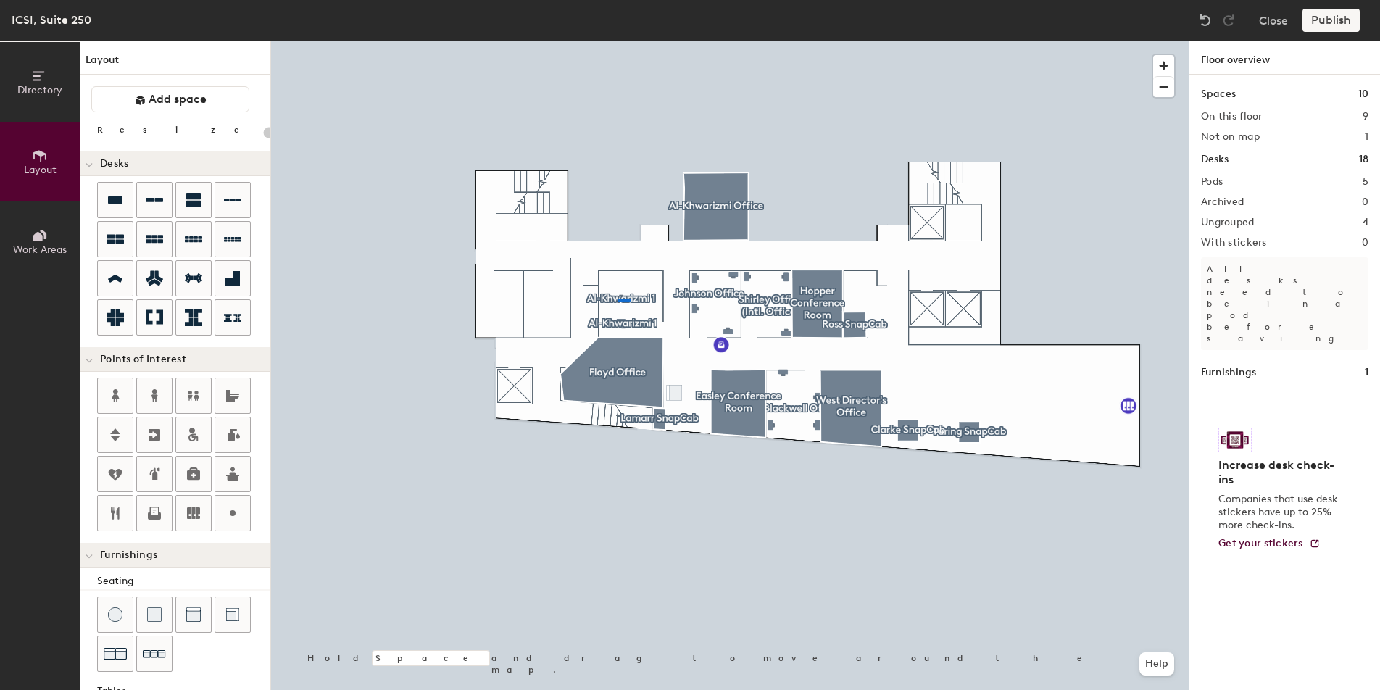
type input "80"
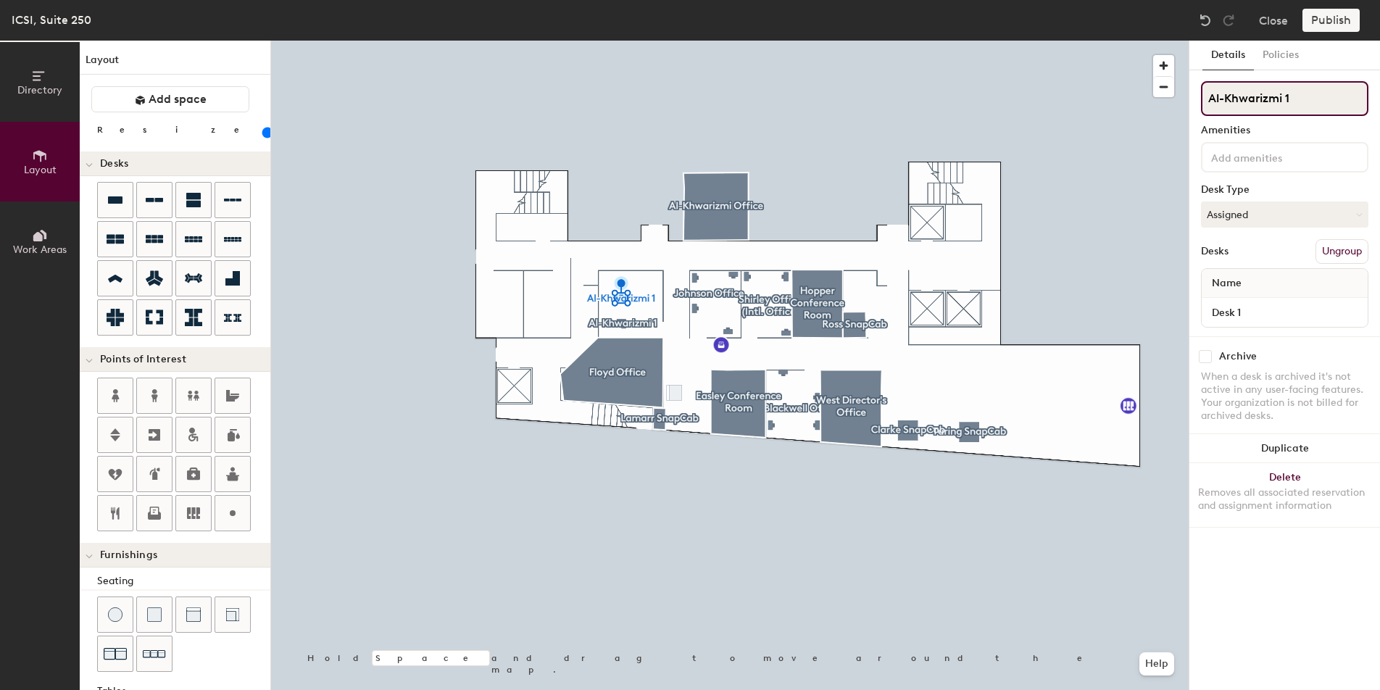
click at [1320, 94] on input "Al-Khwarizmi 1" at bounding box center [1284, 98] width 167 height 35
type input "Al-Khwarizmi 2"
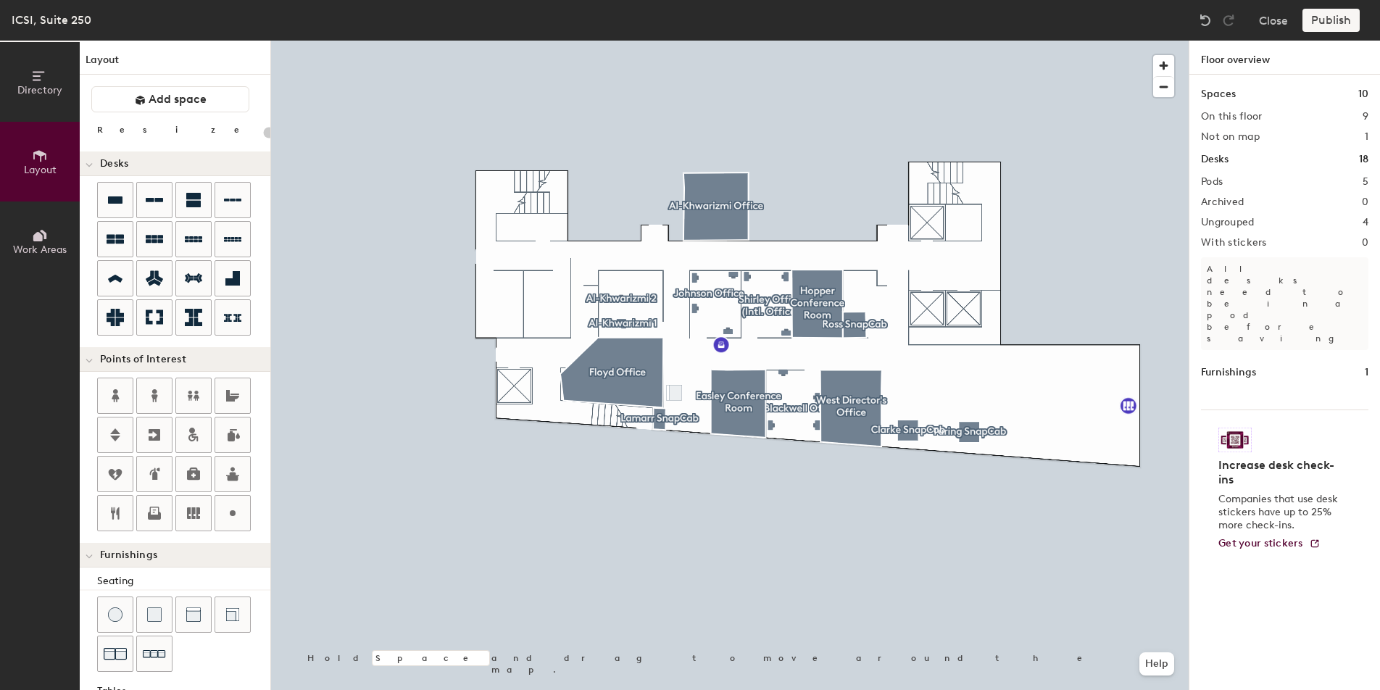
type input "80"
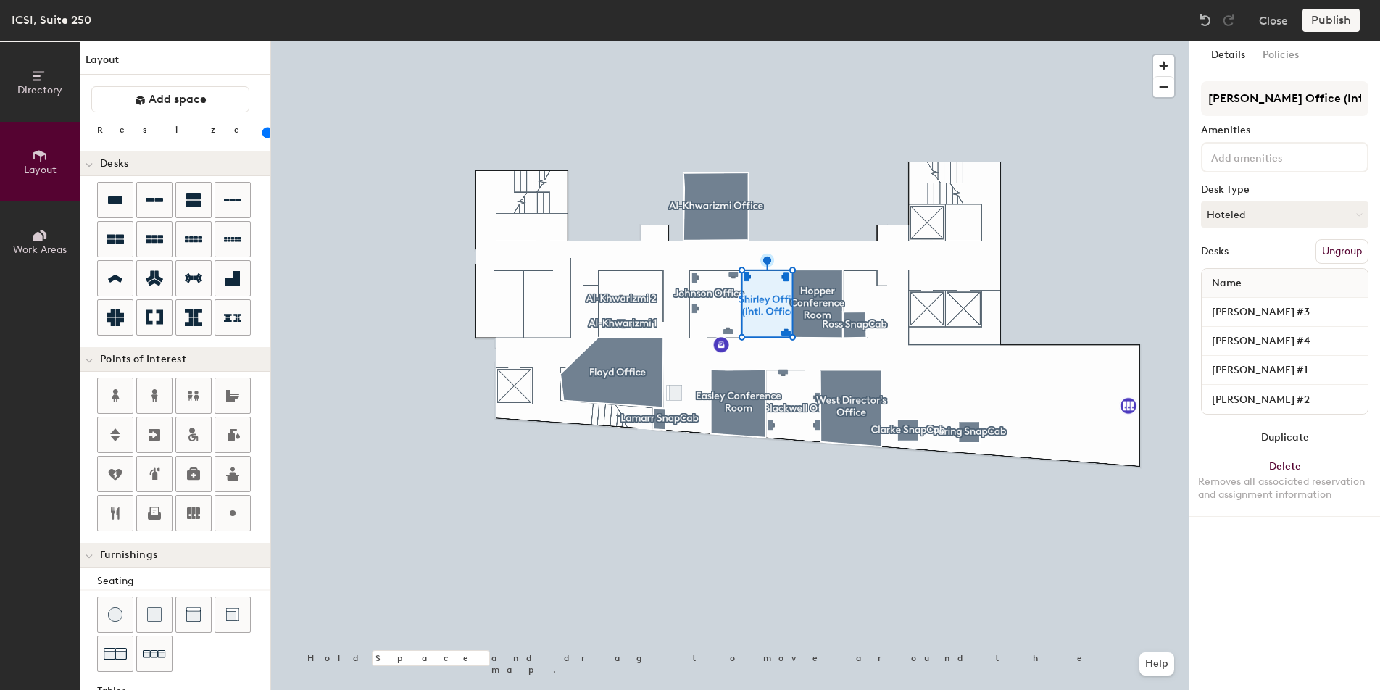
click at [53, 236] on button "Work Areas" at bounding box center [40, 242] width 80 height 80
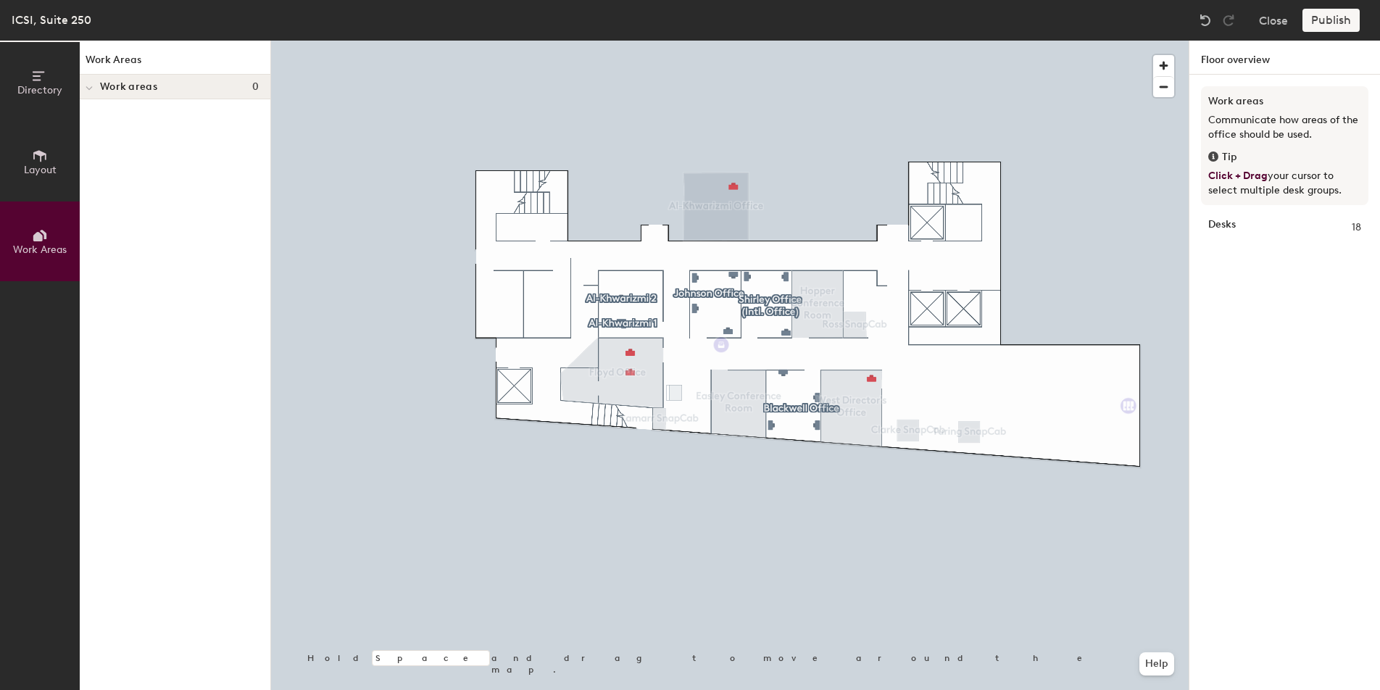
click at [51, 165] on span "Layout" at bounding box center [40, 170] width 33 height 12
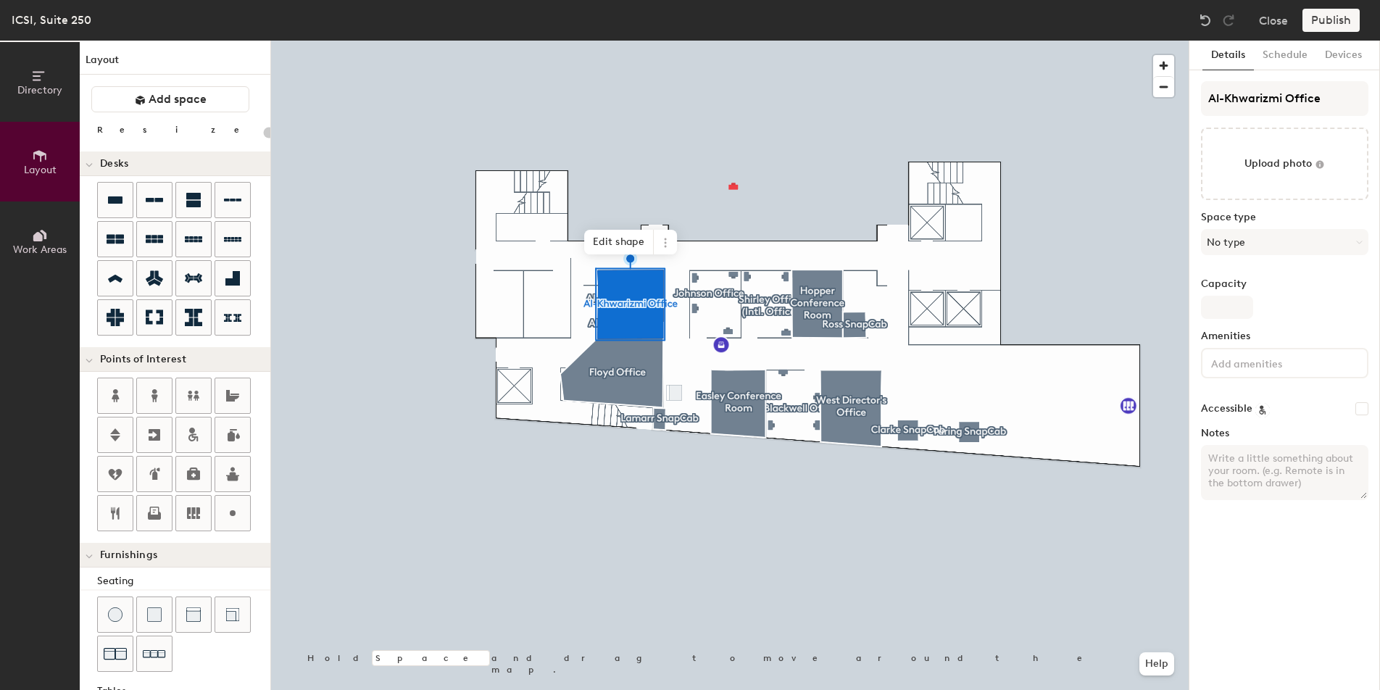
type input "80"
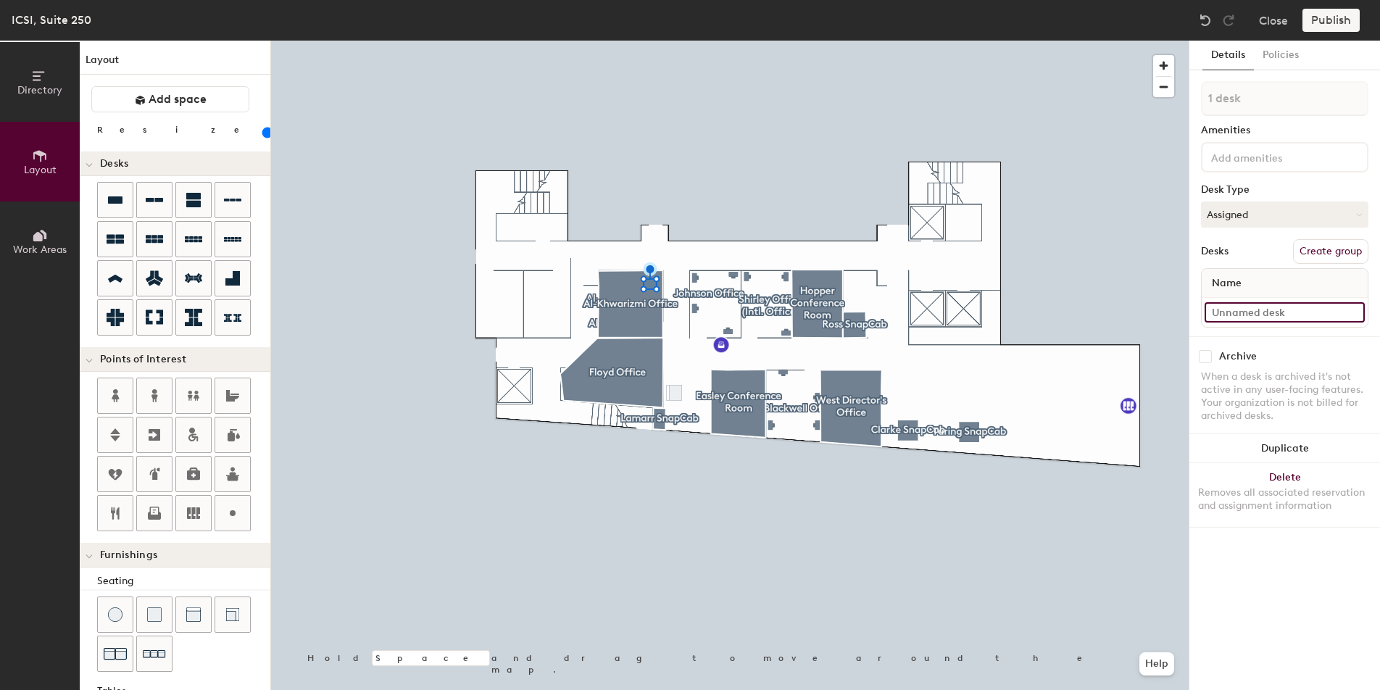
click at [1255, 309] on input at bounding box center [1285, 312] width 160 height 20
paste input "Al-Khwarizmi"
type input "Al-Khwarizmi 3"
click at [1372, 352] on div "Archive When a desk is archived it's not active in any user-facing features. Yo…" at bounding box center [1285, 388] width 191 height 104
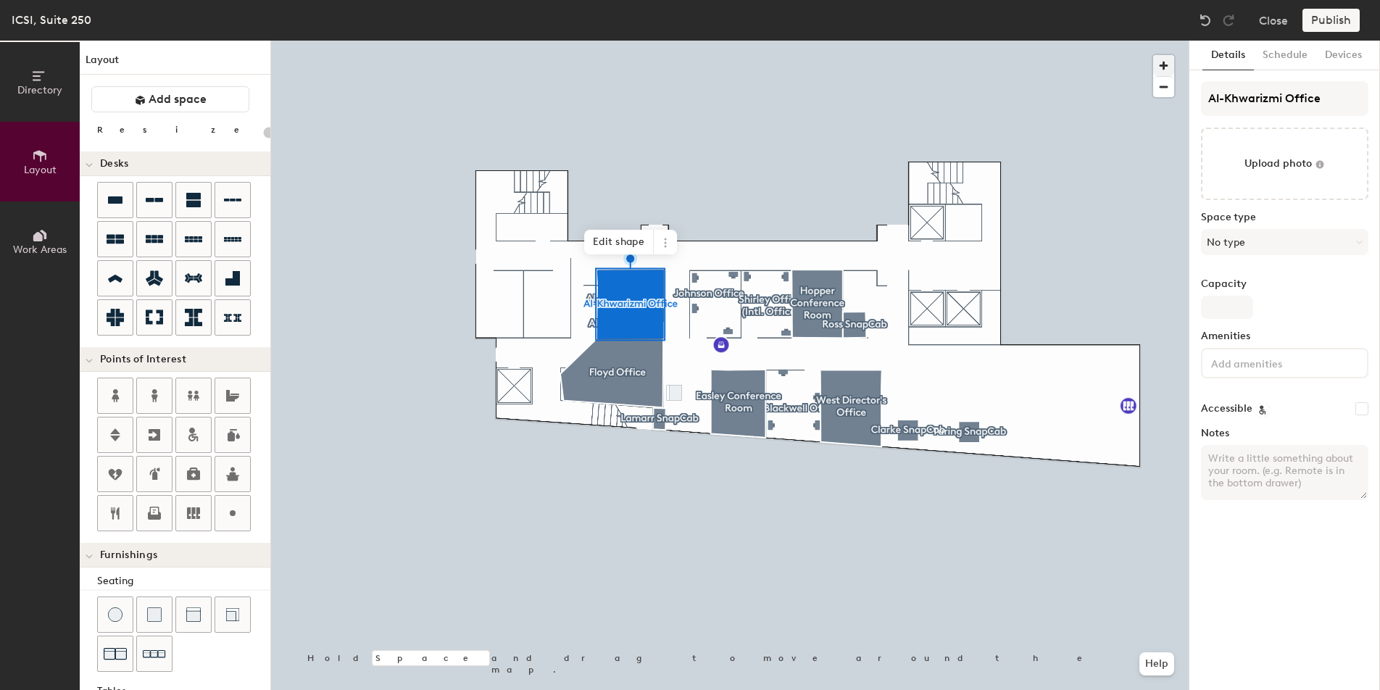
type input "20"
click at [1233, 305] on input "Capacity" at bounding box center [1227, 307] width 52 height 23
type input "3"
type input "20"
type input "3"
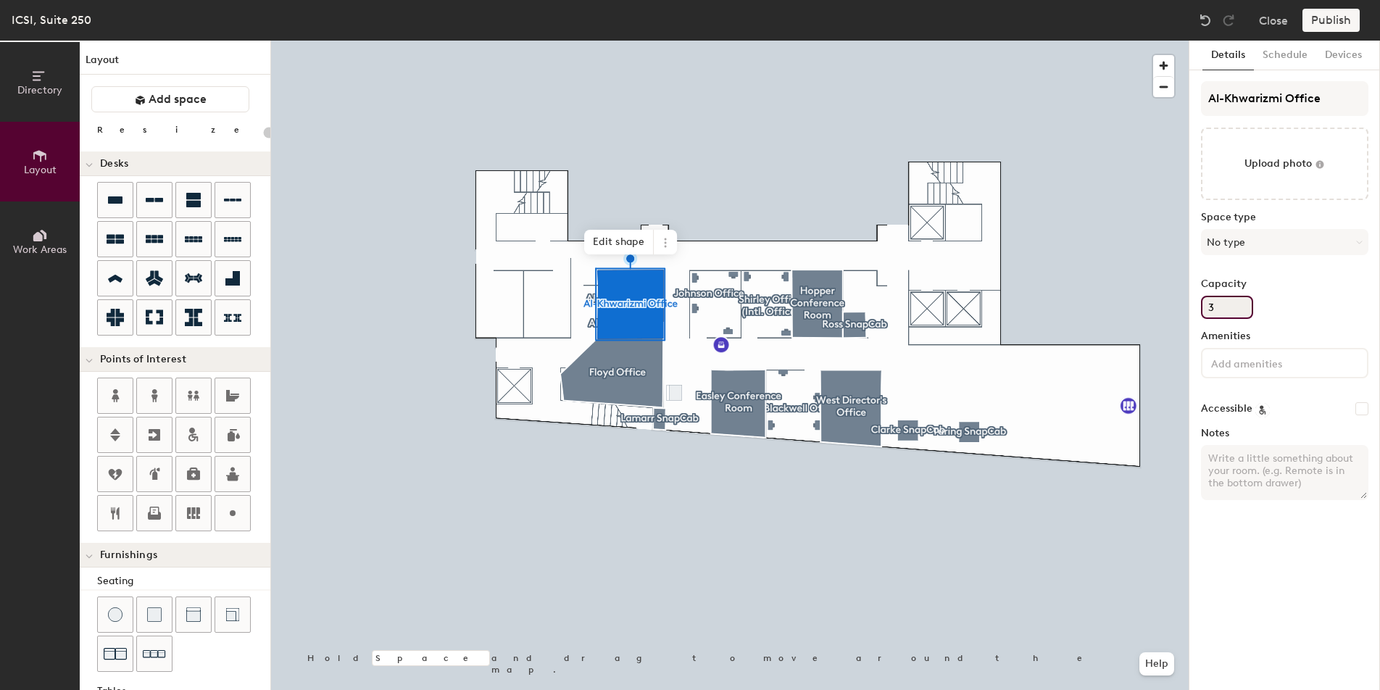
click at [1314, 302] on div "Capacity 3" at bounding box center [1284, 298] width 167 height 41
click at [1265, 373] on div at bounding box center [1284, 363] width 167 height 30
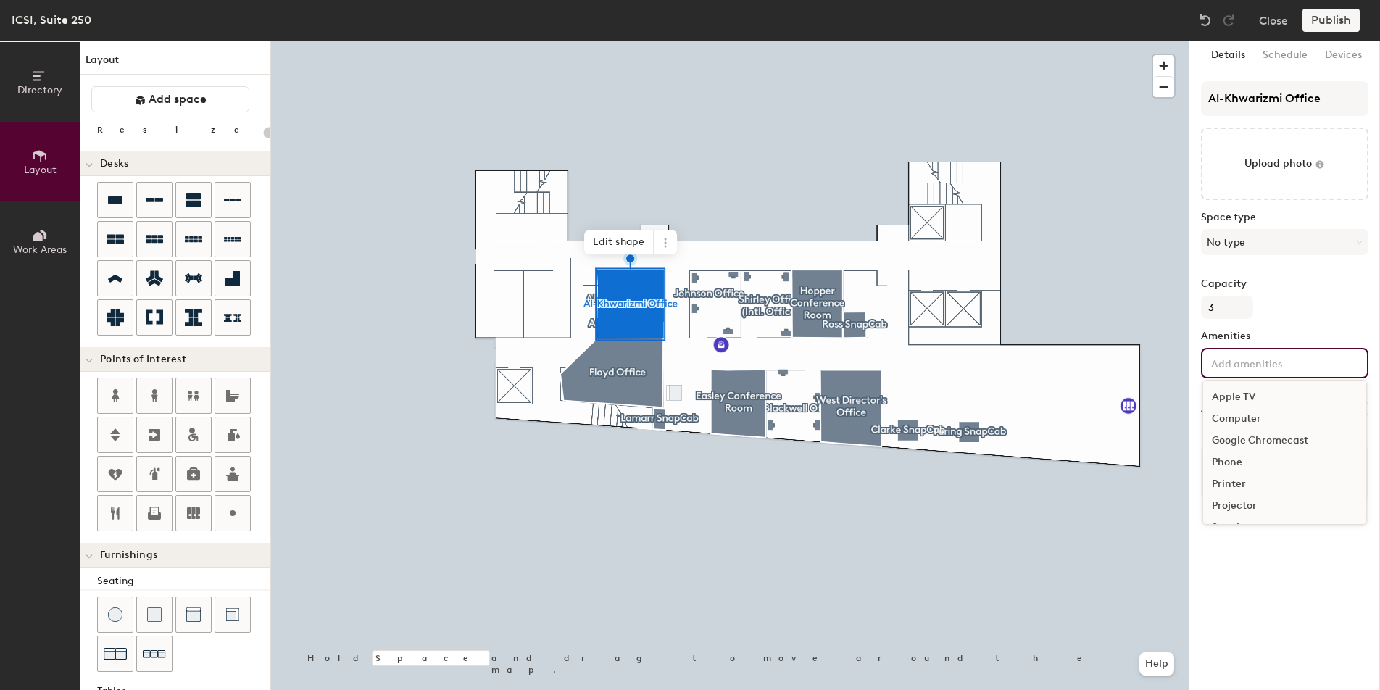
click at [1351, 281] on label "Capacity" at bounding box center [1284, 284] width 167 height 12
click at [1253, 296] on input "3" at bounding box center [1227, 307] width 52 height 23
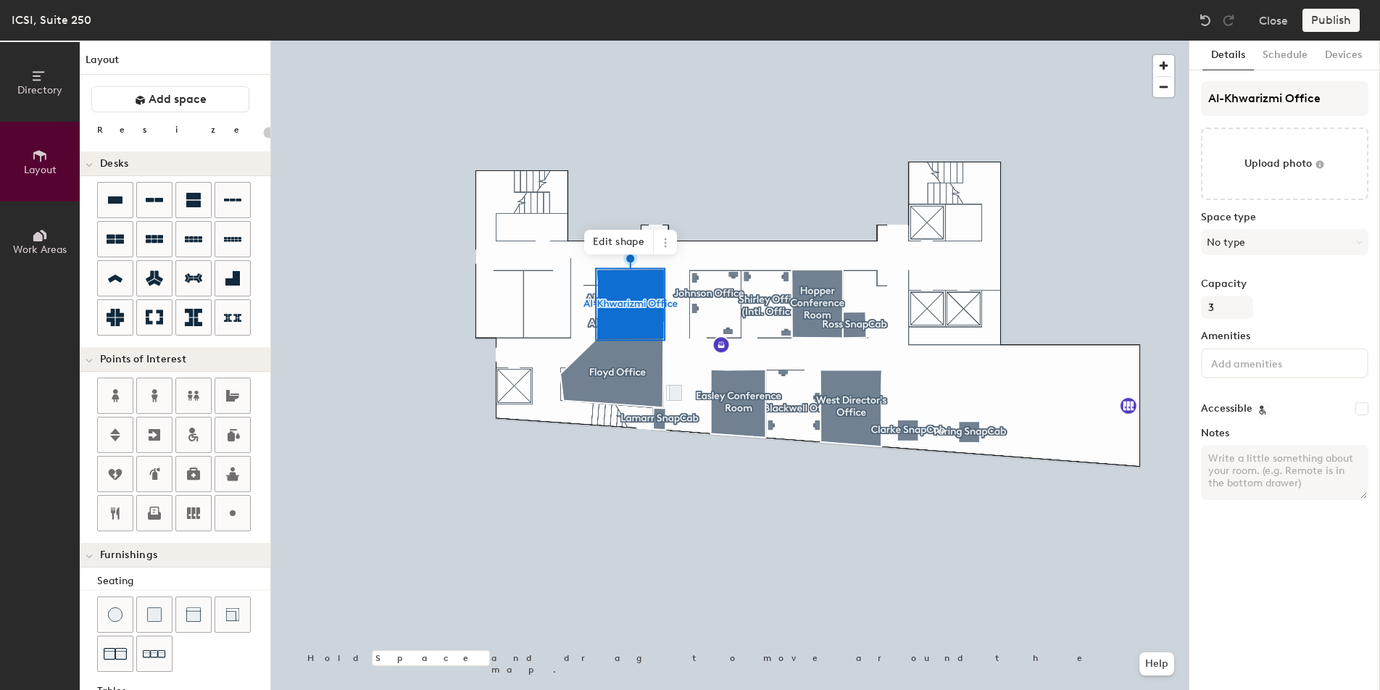
click at [609, 41] on div at bounding box center [730, 41] width 918 height 0
type input "20"
click at [669, 245] on icon at bounding box center [666, 243] width 12 height 12
click at [687, 321] on span "Delete" at bounding box center [717, 325] width 129 height 25
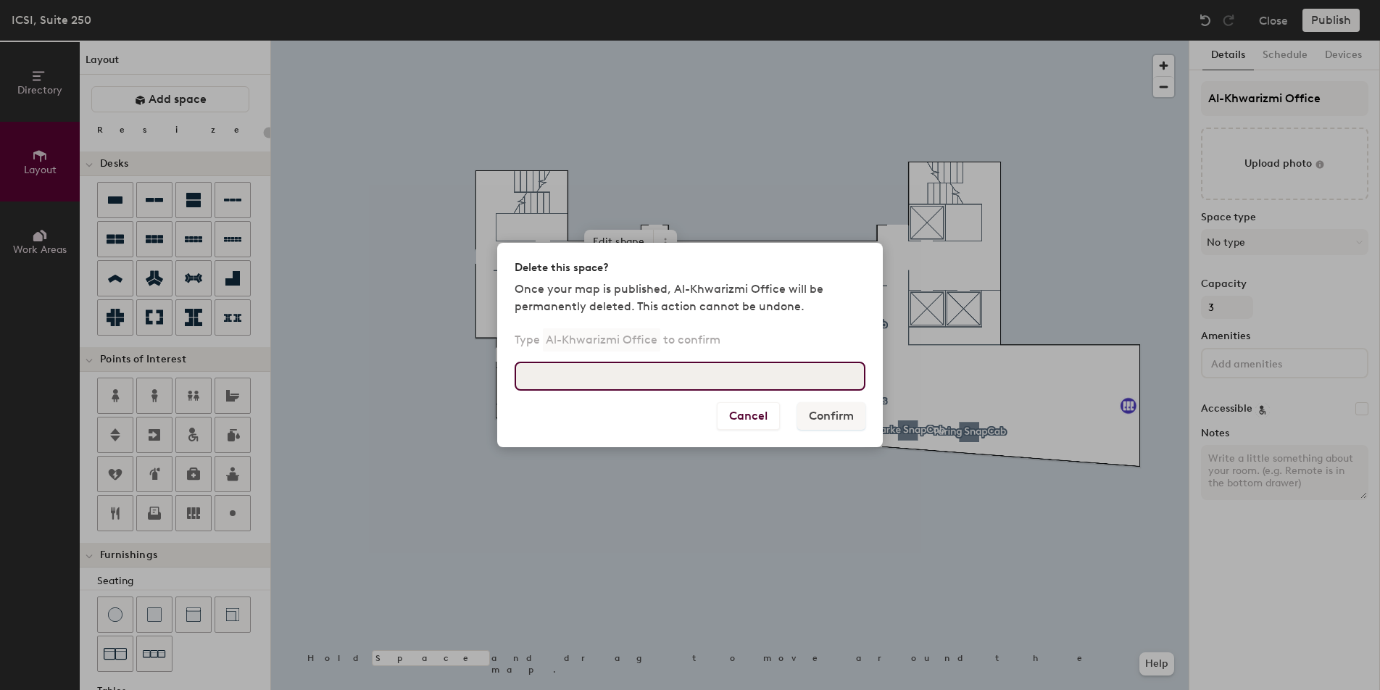
click at [744, 378] on input at bounding box center [690, 376] width 351 height 29
paste input "Al-Khwarizmi"
type input "Al-Khwarizmi Office"
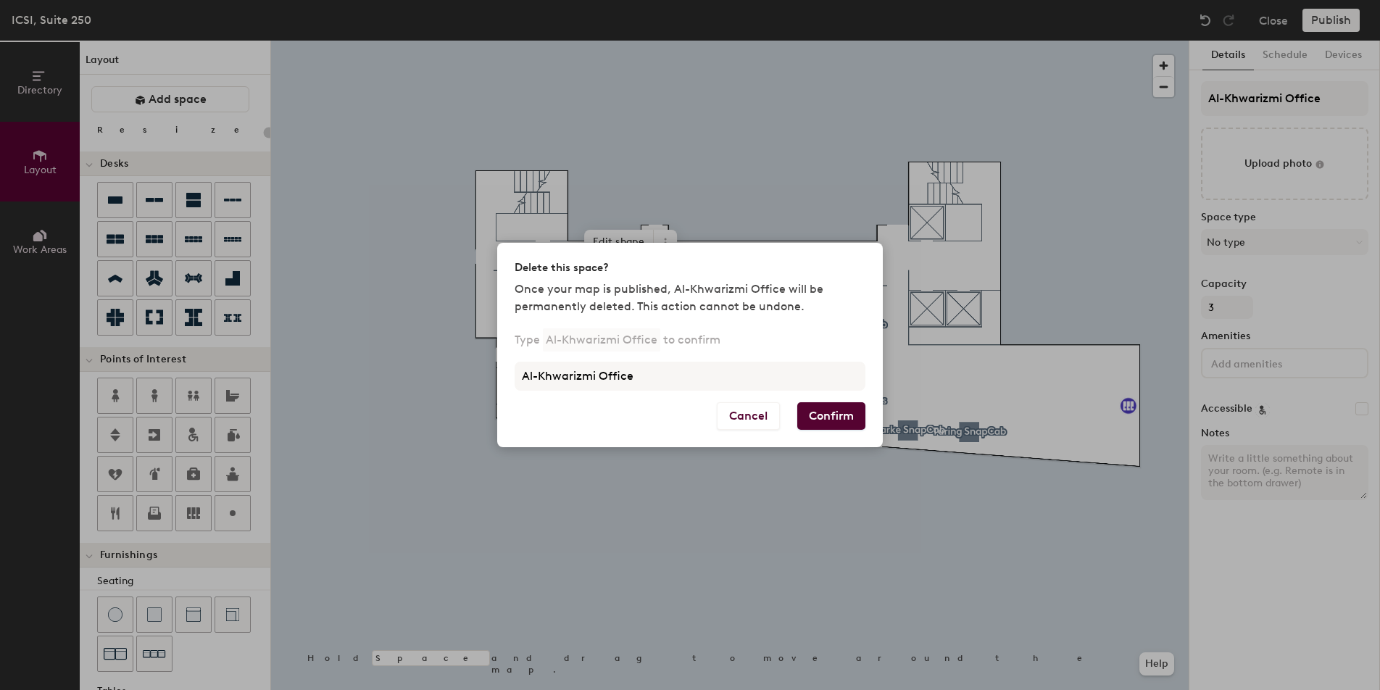
click at [840, 419] on button "Confirm" at bounding box center [831, 416] width 68 height 28
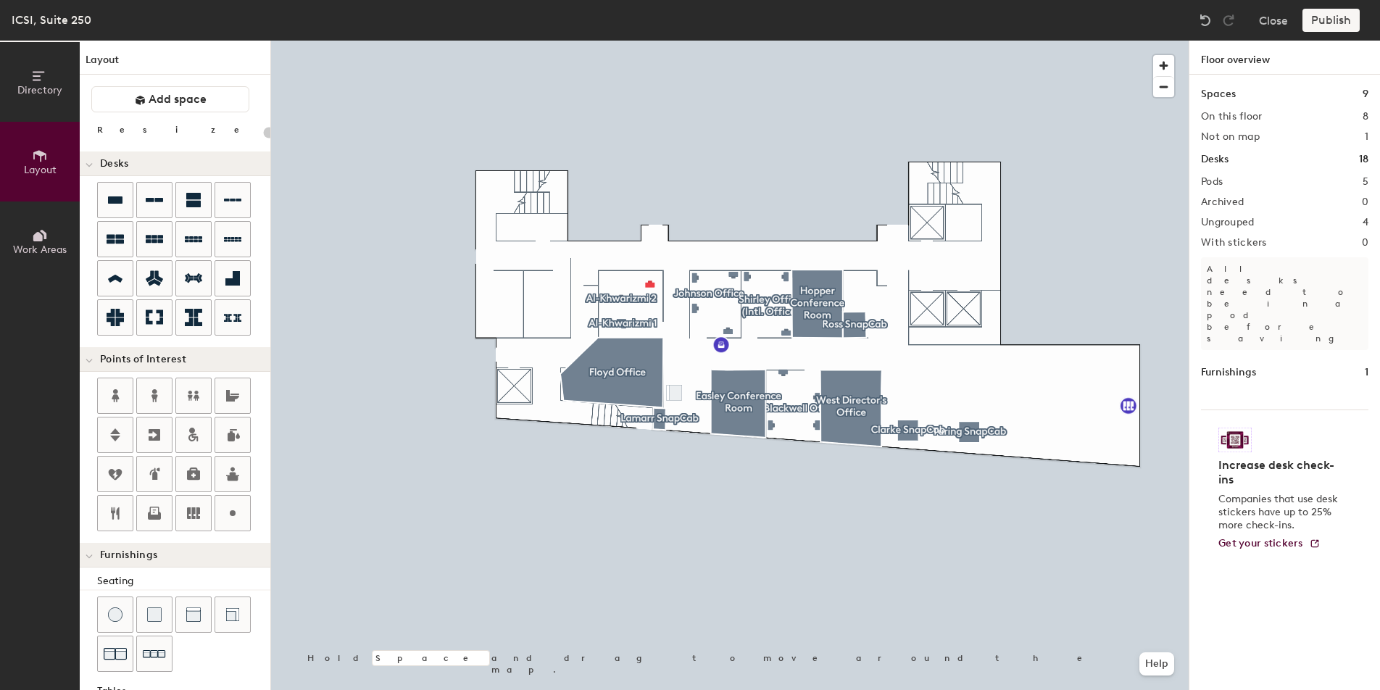
click at [642, 41] on div at bounding box center [730, 41] width 918 height 0
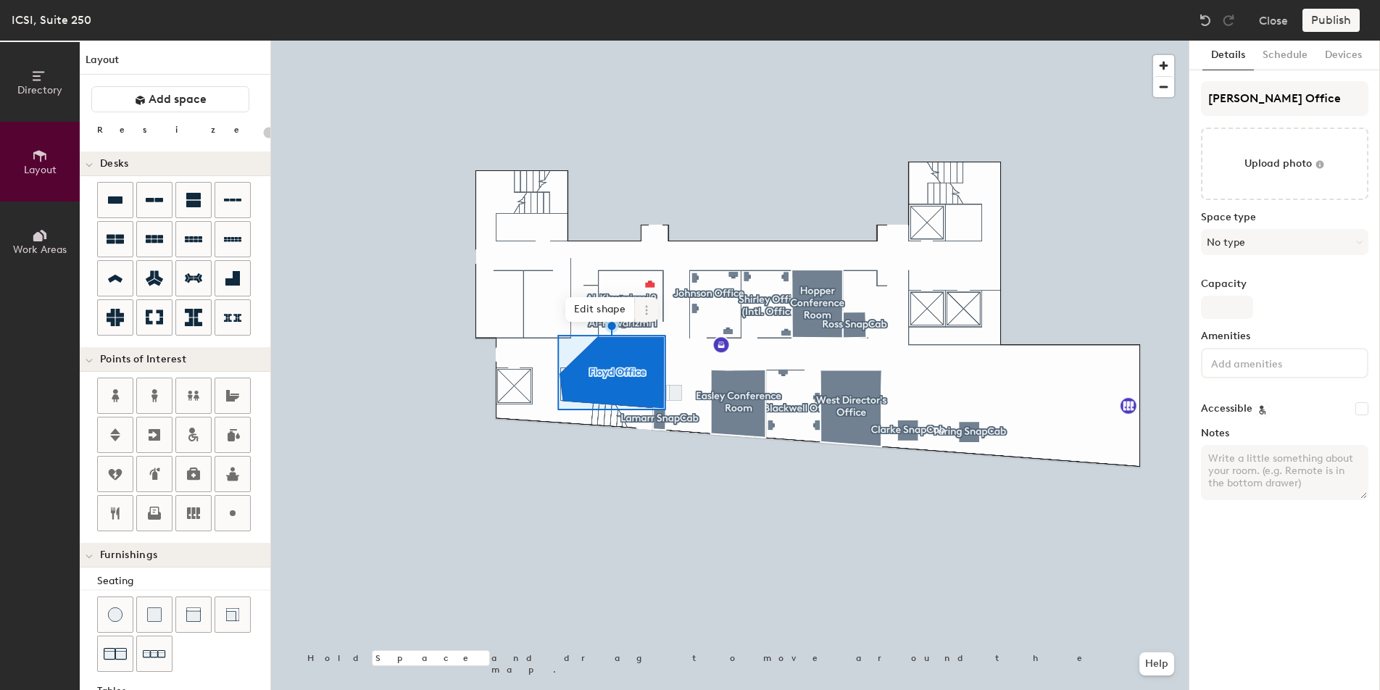
type input "20"
click at [650, 308] on icon at bounding box center [647, 310] width 12 height 12
click at [684, 388] on span "Delete" at bounding box center [698, 393] width 129 height 25
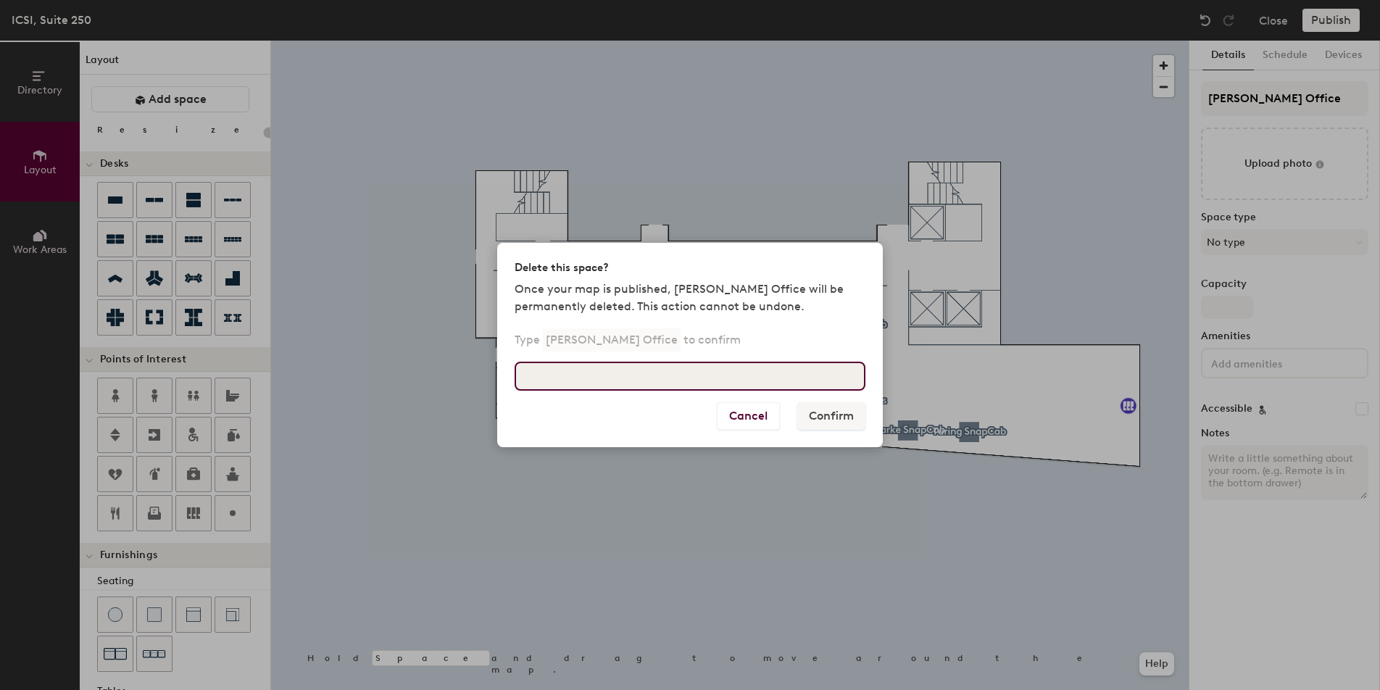
click at [672, 389] on input at bounding box center [690, 376] width 351 height 29
type input "[PERSON_NAME] Office"
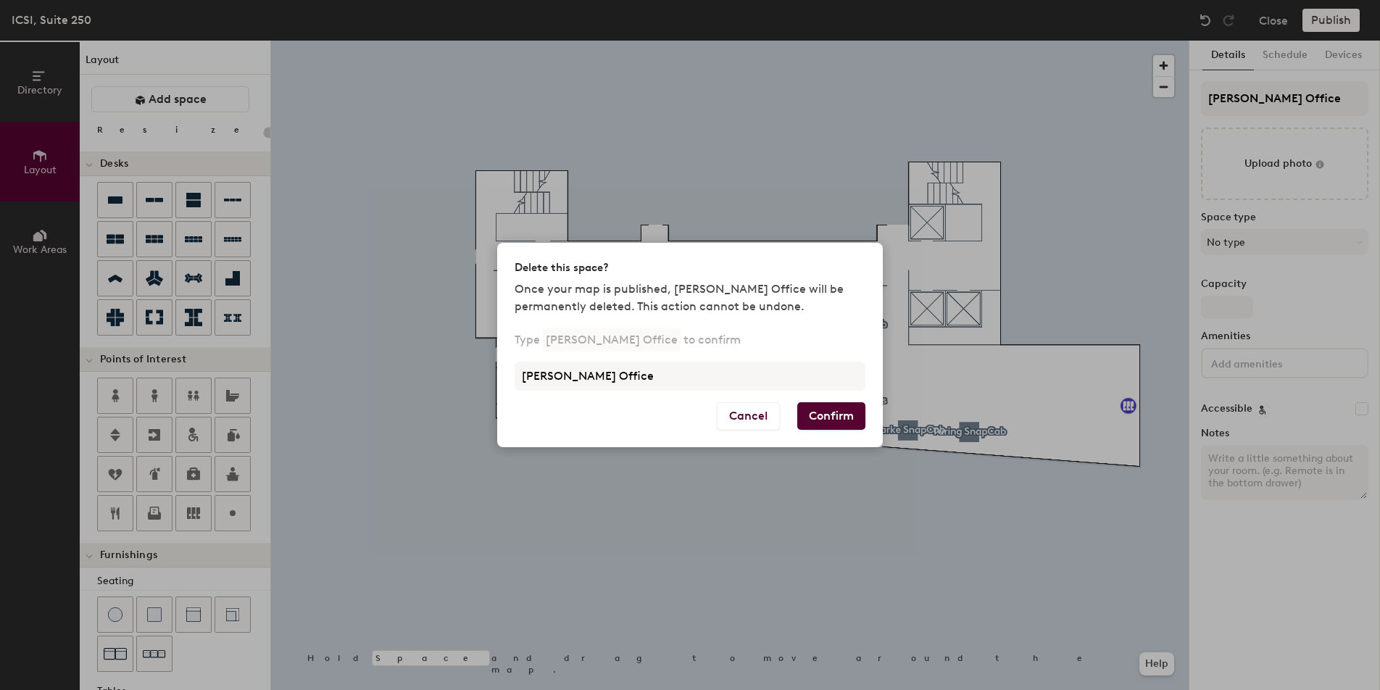
click at [850, 420] on button "Confirm" at bounding box center [831, 416] width 68 height 28
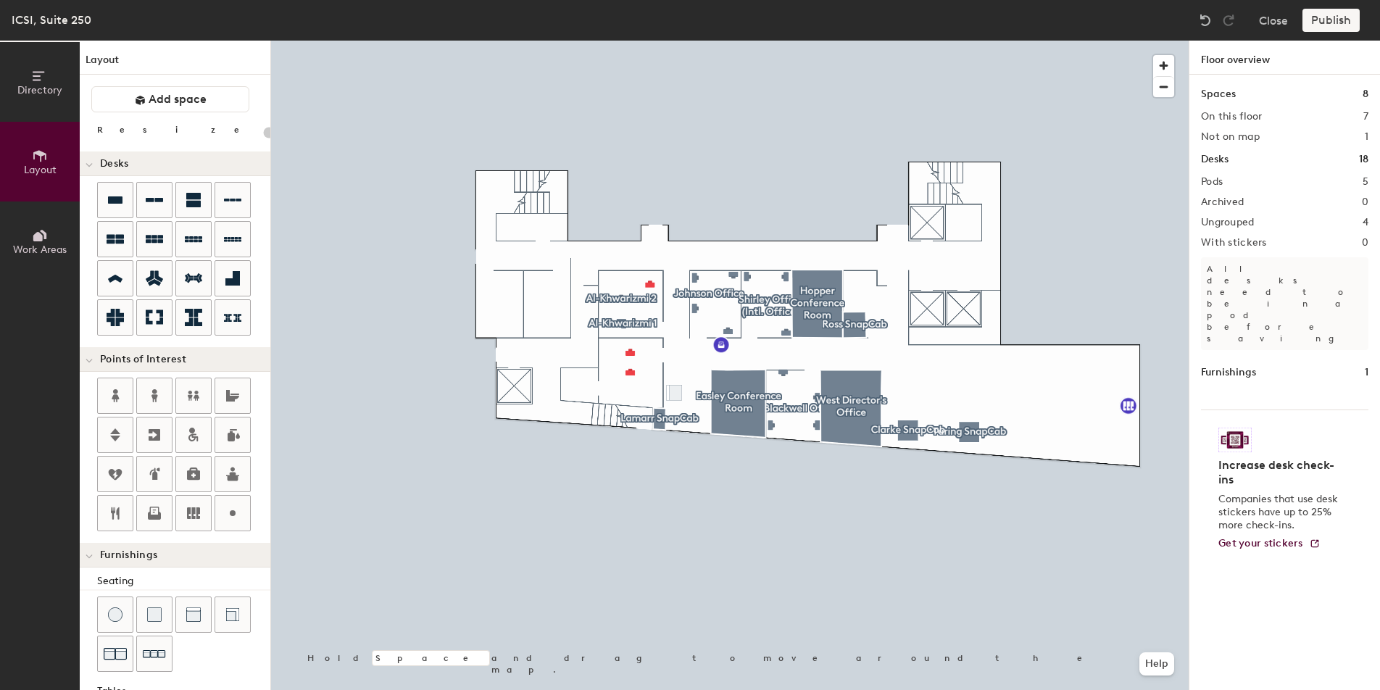
type input "80"
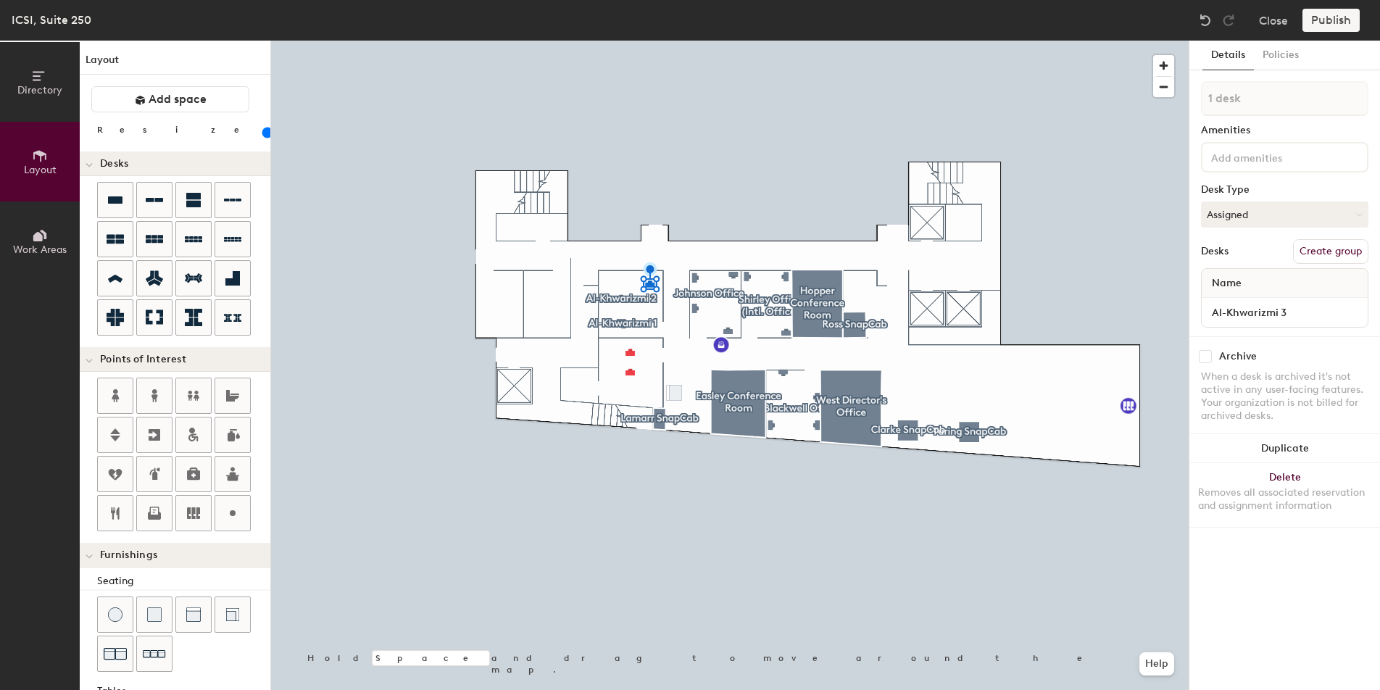
click at [1317, 246] on button "Create group" at bounding box center [1330, 251] width 75 height 25
click at [1131, 101] on div "Directory Layout Work Areas Layout Add space Resize Desks Points of Interest Fu…" at bounding box center [690, 366] width 1380 height 650
type input "Al-Khwarizmi 3"
click at [1307, 136] on div "Amenities" at bounding box center [1284, 131] width 167 height 12
click at [1072, 41] on div at bounding box center [730, 41] width 918 height 0
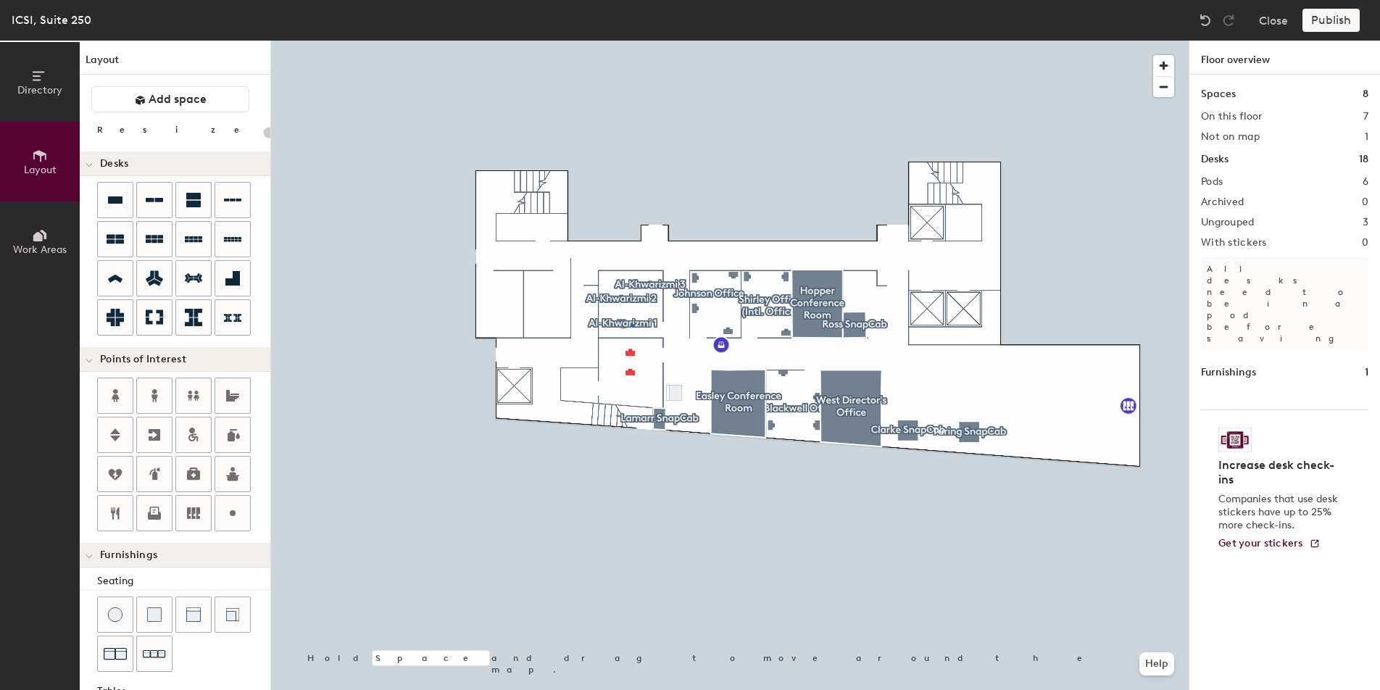
click at [631, 41] on div at bounding box center [730, 41] width 918 height 0
click at [624, 41] on div at bounding box center [730, 41] width 918 height 0
type input "80"
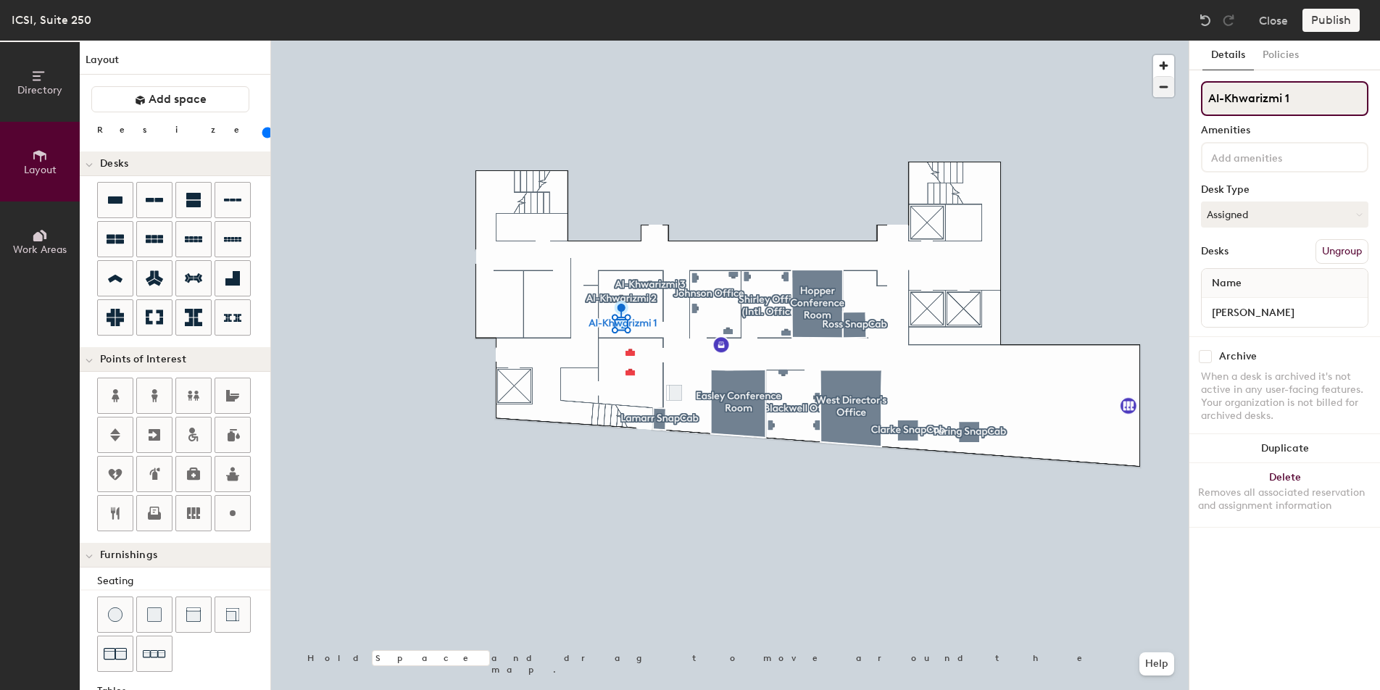
drag, startPoint x: 1309, startPoint y: 96, endPoint x: 1160, endPoint y: 94, distance: 149.4
click at [1160, 94] on div "Directory Layout Work Areas Layout Add space Resize Desks Points of Interest Fu…" at bounding box center [690, 366] width 1380 height 650
type input "[PERSON_NAME]"
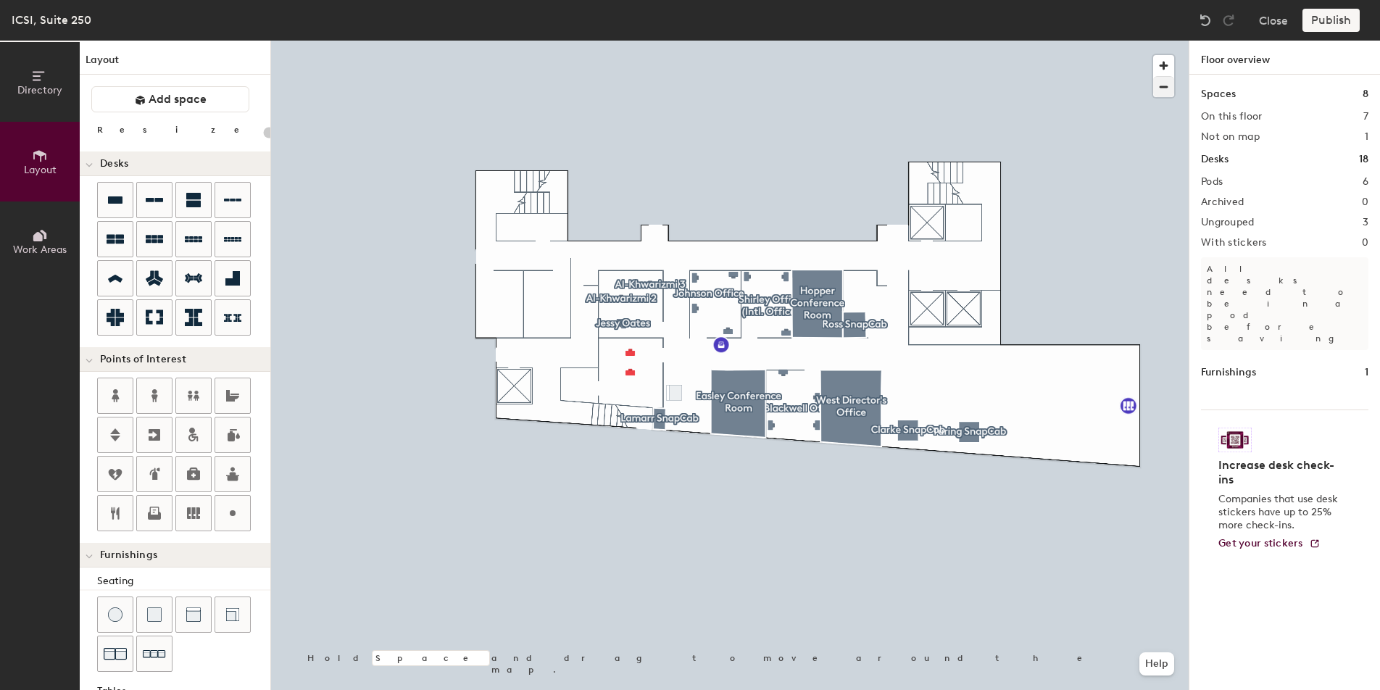
type input "80"
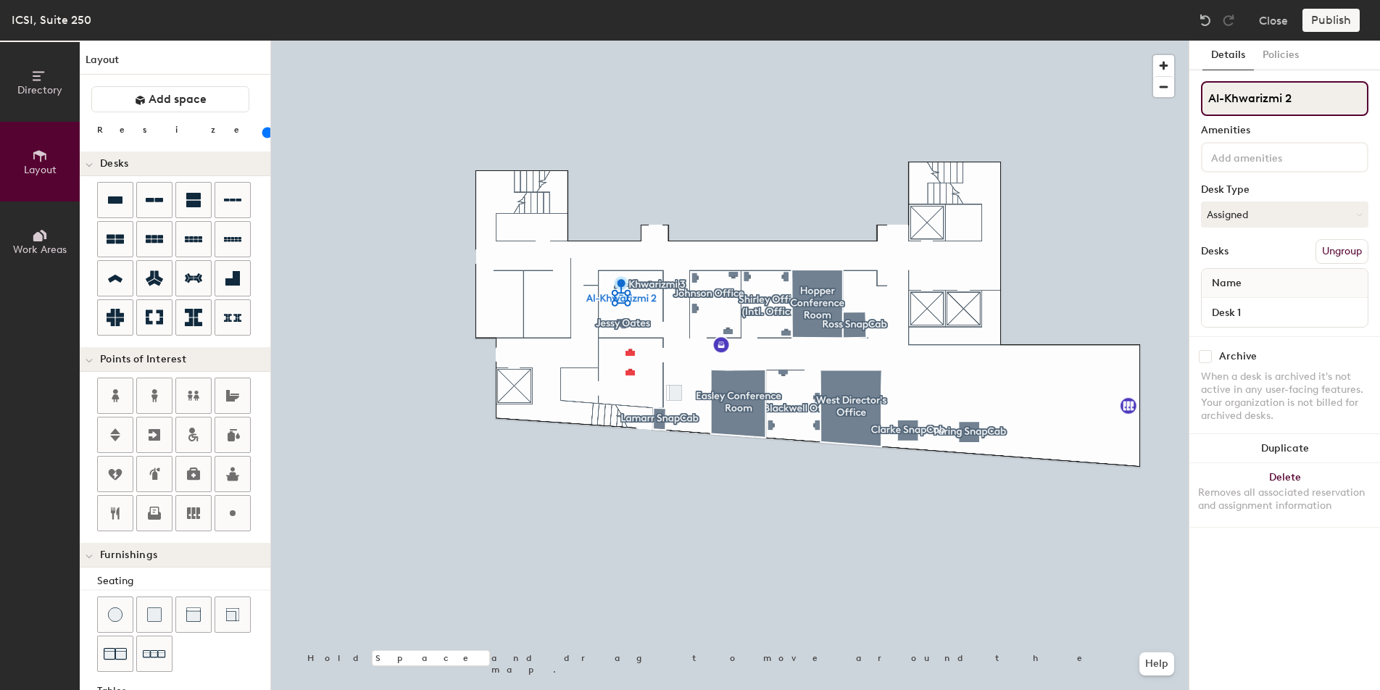
click at [1331, 102] on input "Al-Khwarizmi 2" at bounding box center [1284, 98] width 167 height 35
type input "Al-Khwarizmi Open Desk 1"
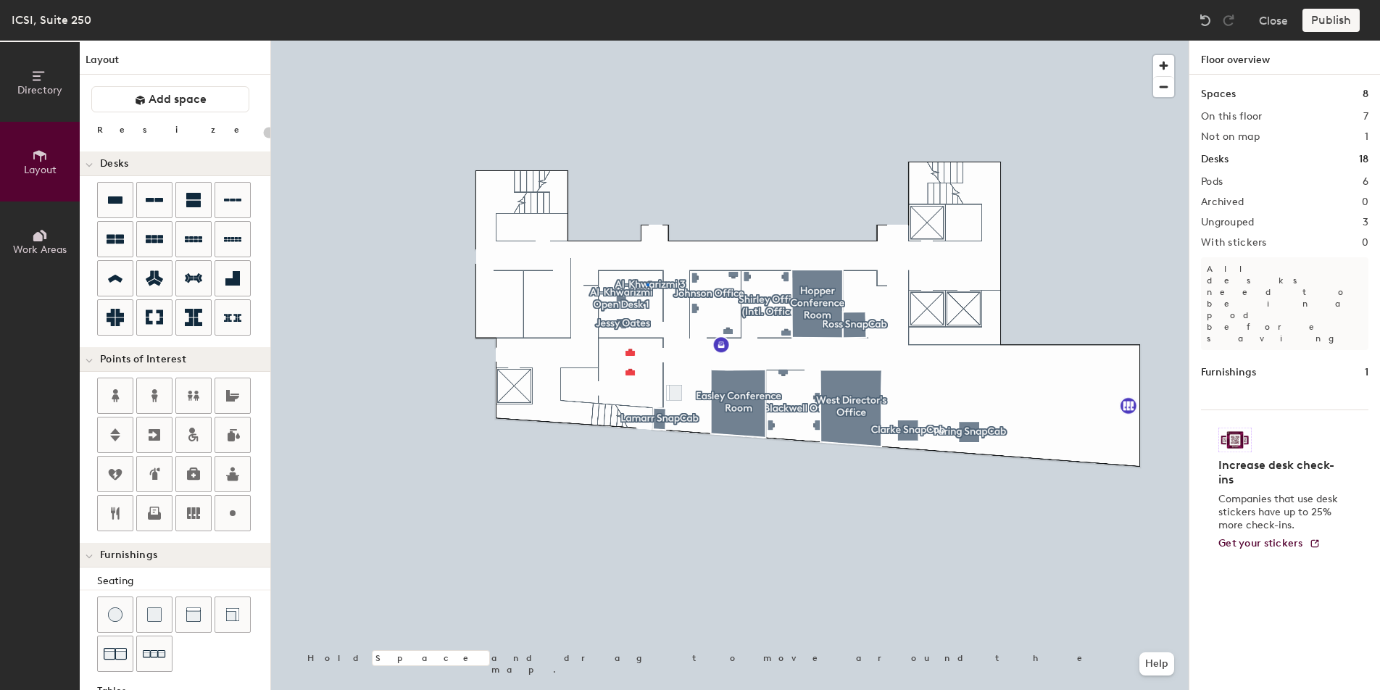
click at [647, 41] on div at bounding box center [730, 41] width 918 height 0
type input "80"
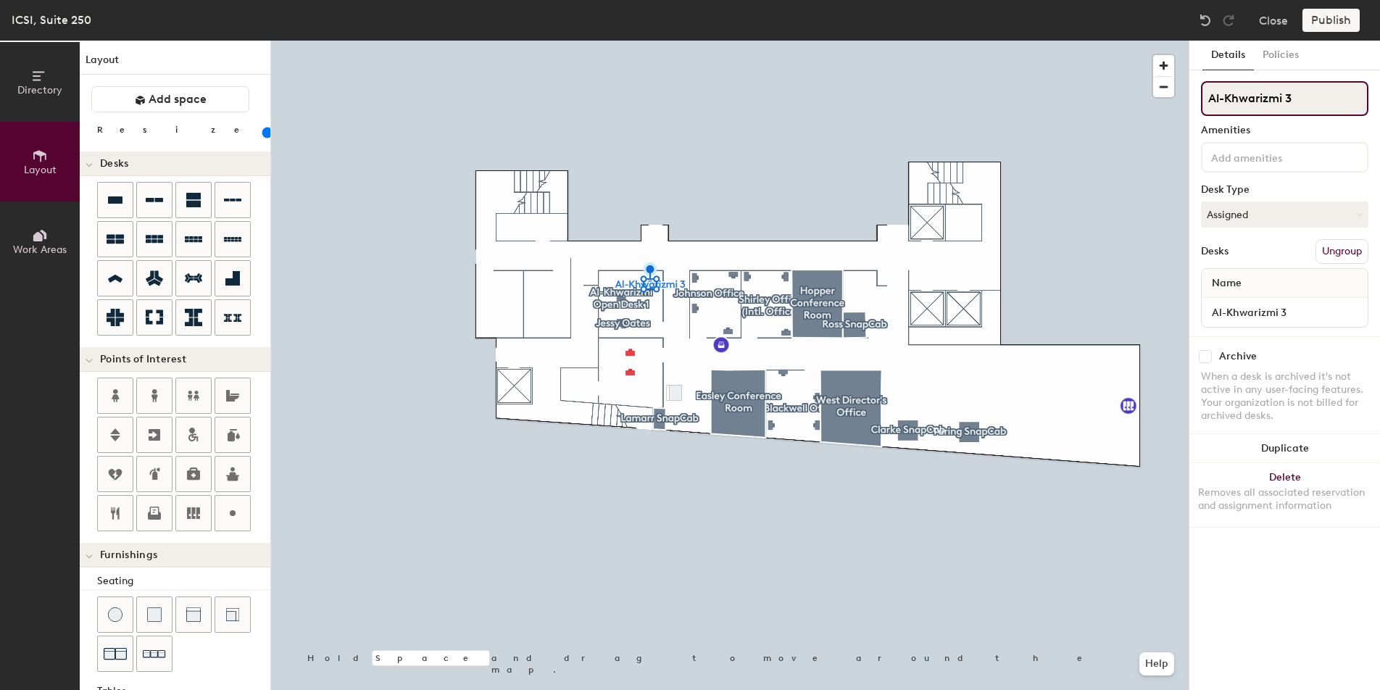
click at [1322, 99] on input "Al-Khwarizmi 3" at bounding box center [1284, 98] width 167 height 35
type input "Al-Khwarizmi Open Desk 2"
click at [1369, 132] on div "Details Policies Al-Khwarizmi Open Desk 2 Amenities Desk Type Assigned Desks Un…" at bounding box center [1285, 366] width 191 height 650
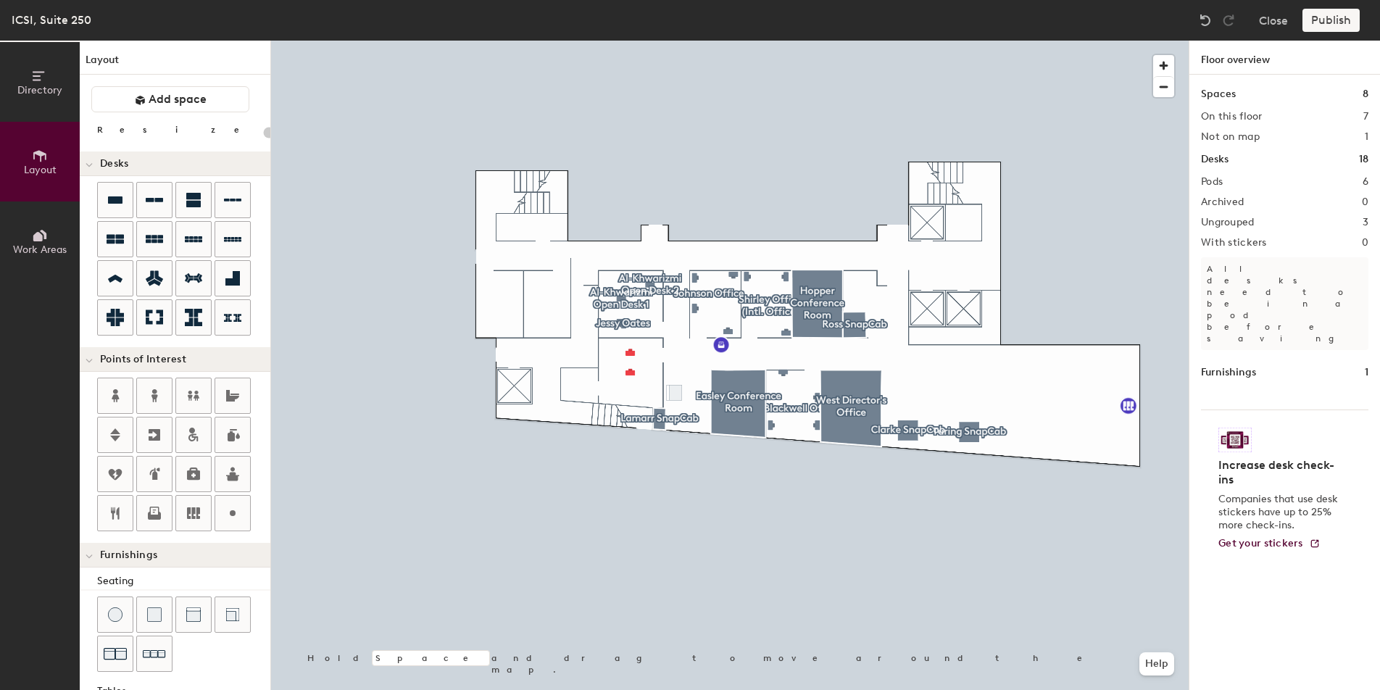
type input "80"
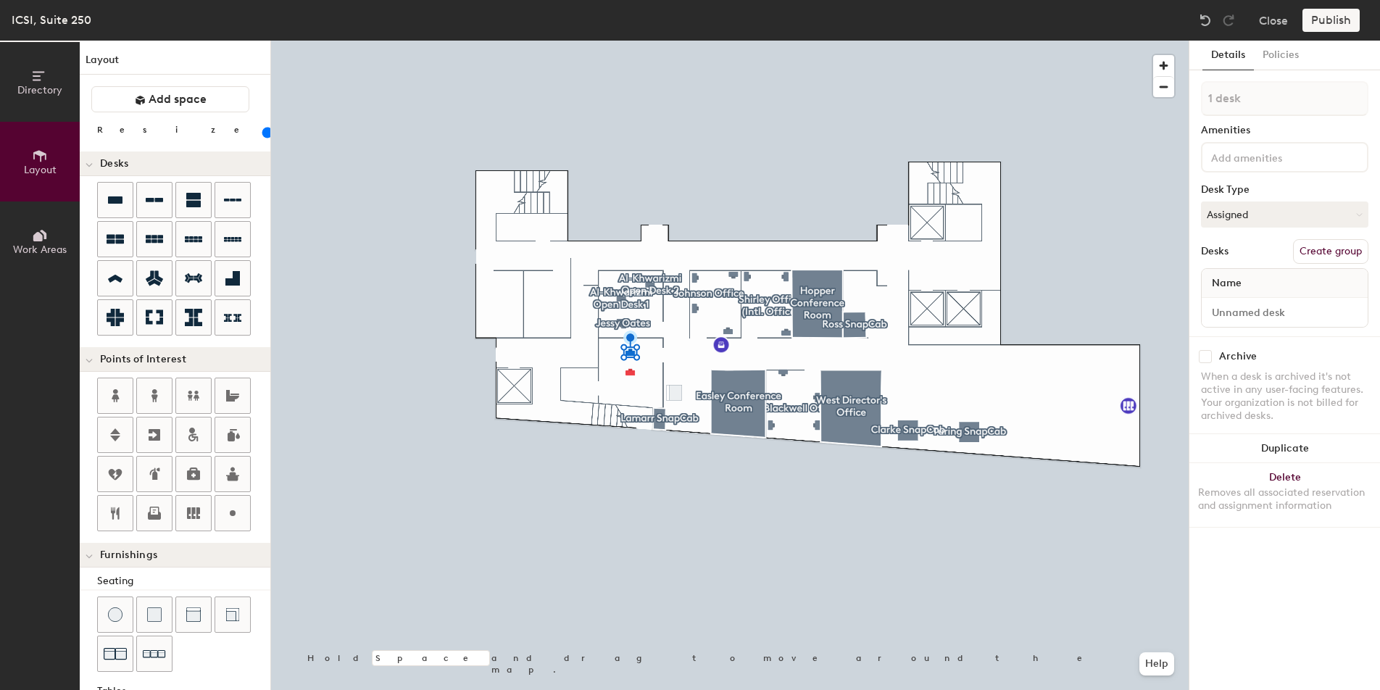
click at [1346, 253] on button "Create group" at bounding box center [1330, 251] width 75 height 25
click at [1119, 87] on div "Directory Layout Work Areas Layout Add space Resize Desks Points of Interest Fu…" at bounding box center [690, 366] width 1380 height 650
type input "[PERSON_NAME]"
click at [646, 41] on div at bounding box center [730, 41] width 918 height 0
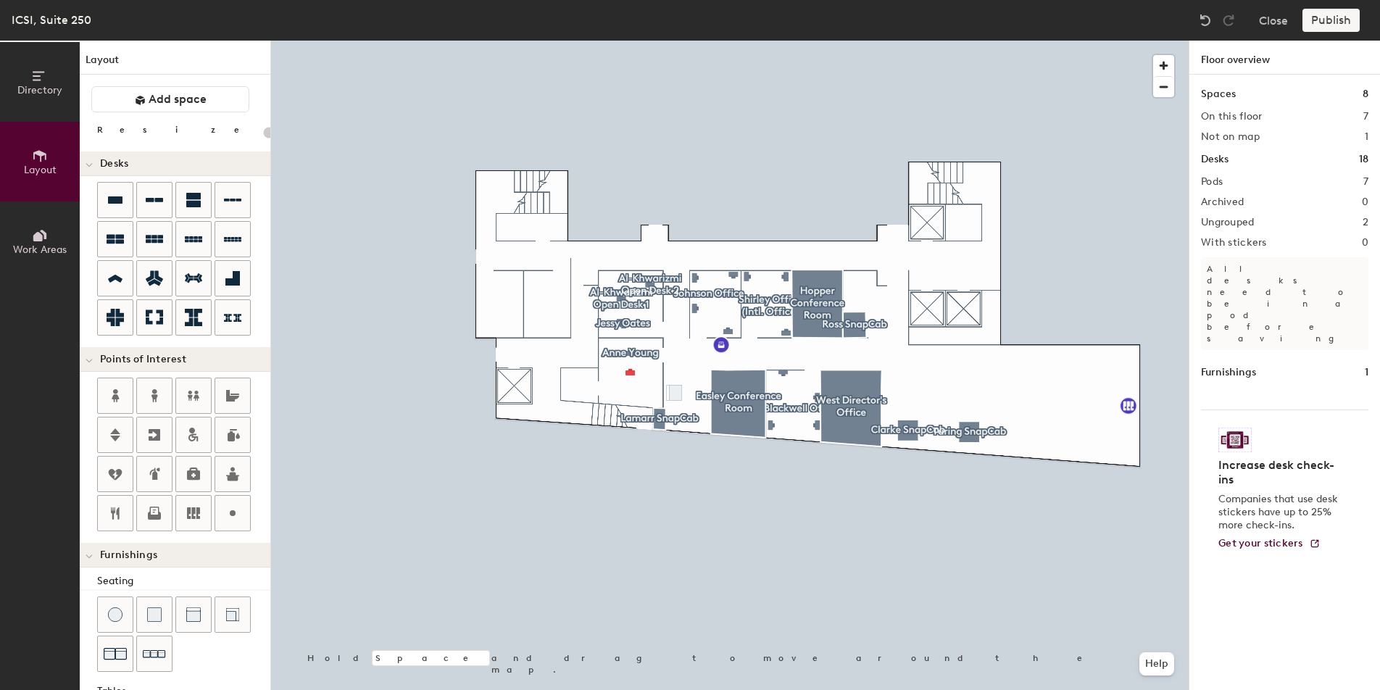
type input "80"
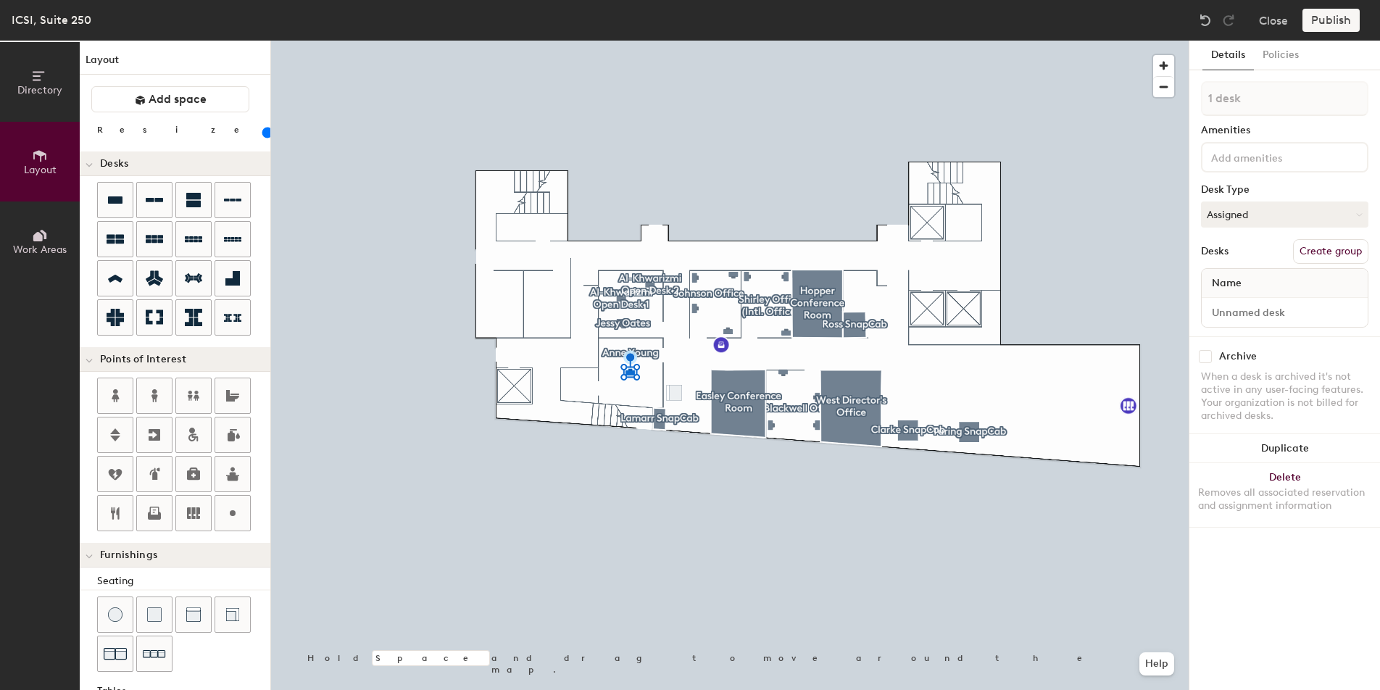
click at [1313, 253] on button "Create group" at bounding box center [1330, 251] width 75 height 25
click at [1127, 90] on div "Directory Layout Work Areas Layout Add space Resize Desks Points of Interest Fu…" at bounding box center [690, 366] width 1380 height 650
type input "Rav [PERSON_NAME]"
drag, startPoint x: 1209, startPoint y: 96, endPoint x: 1198, endPoint y: 201, distance: 105.7
click at [1133, 41] on div at bounding box center [730, 41] width 918 height 0
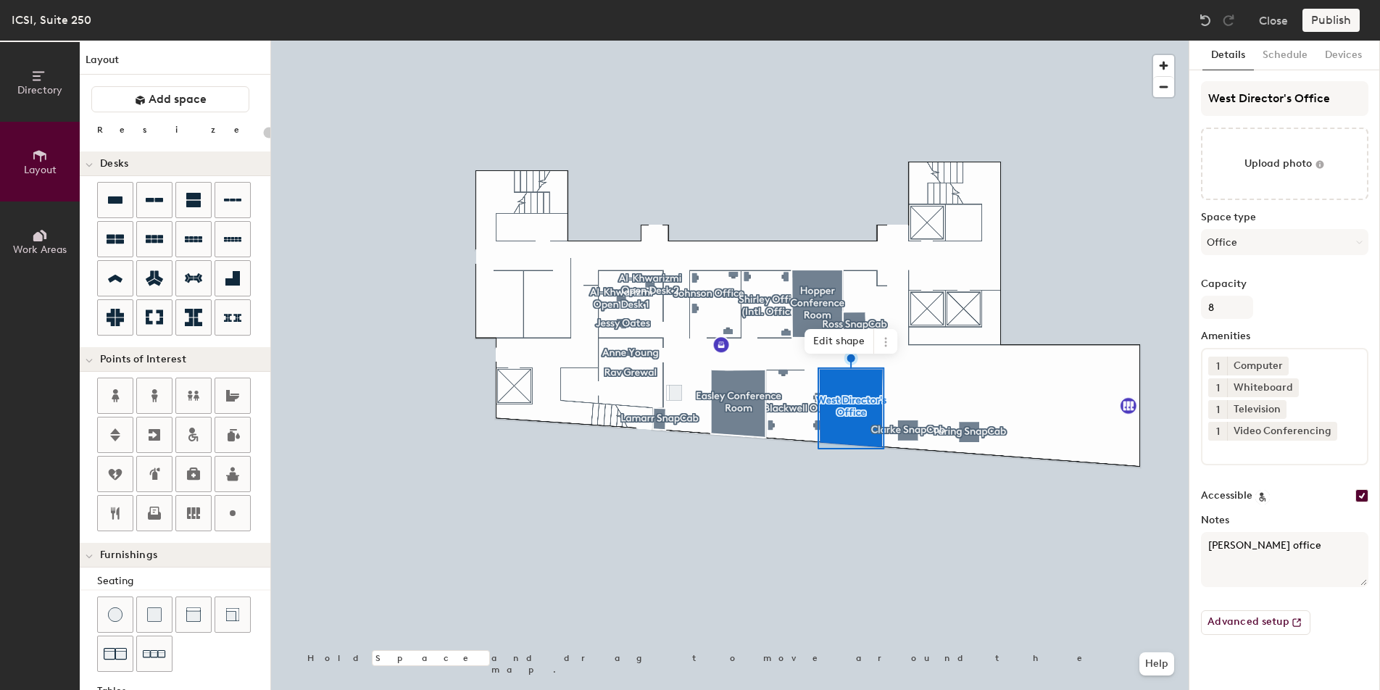
click at [789, 41] on div at bounding box center [730, 41] width 918 height 0
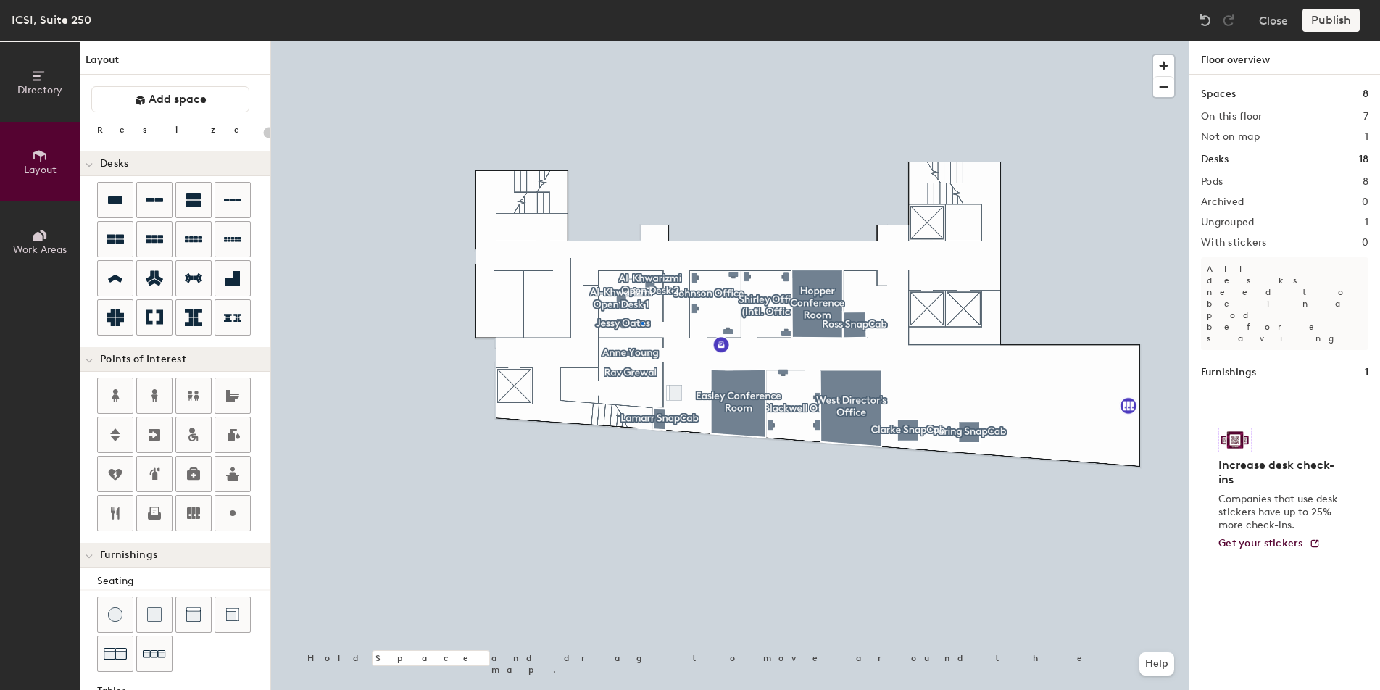
click at [642, 41] on div at bounding box center [730, 41] width 918 height 0
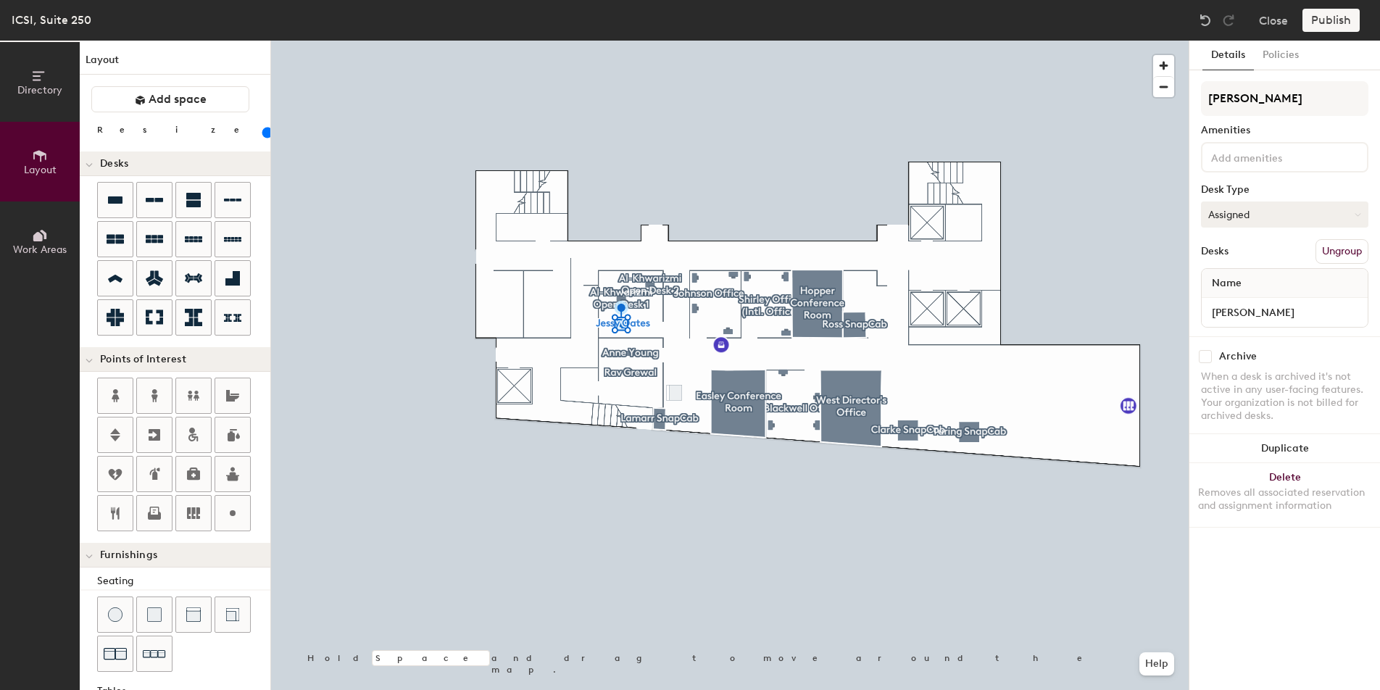
click at [1266, 214] on button "Assigned" at bounding box center [1284, 215] width 167 height 26
click at [1284, 188] on div "Desk Type" at bounding box center [1284, 190] width 167 height 12
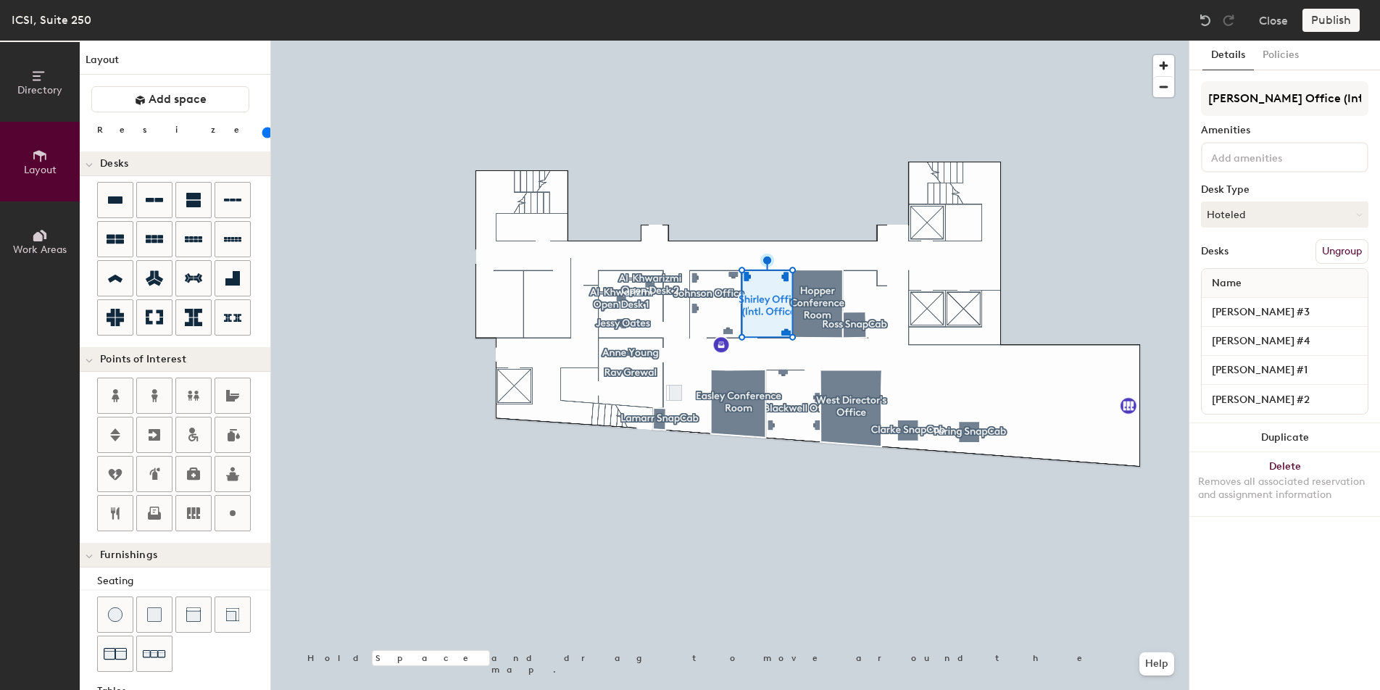
click at [795, 41] on div at bounding box center [730, 41] width 918 height 0
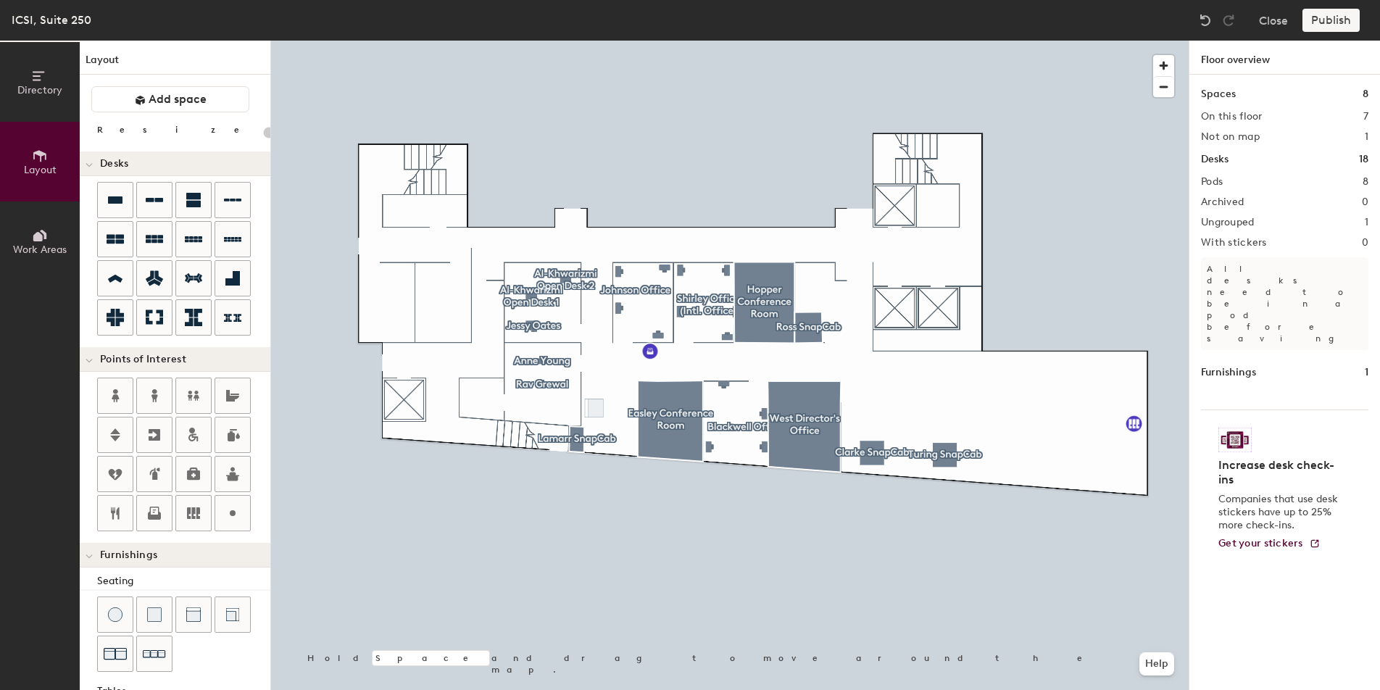
click at [650, 41] on div at bounding box center [730, 41] width 918 height 0
click at [661, 41] on div at bounding box center [730, 41] width 918 height 0
click at [666, 41] on div at bounding box center [730, 41] width 918 height 0
drag, startPoint x: 662, startPoint y: 281, endPoint x: 544, endPoint y: 326, distance: 126.2
click at [544, 41] on div at bounding box center [730, 41] width 918 height 0
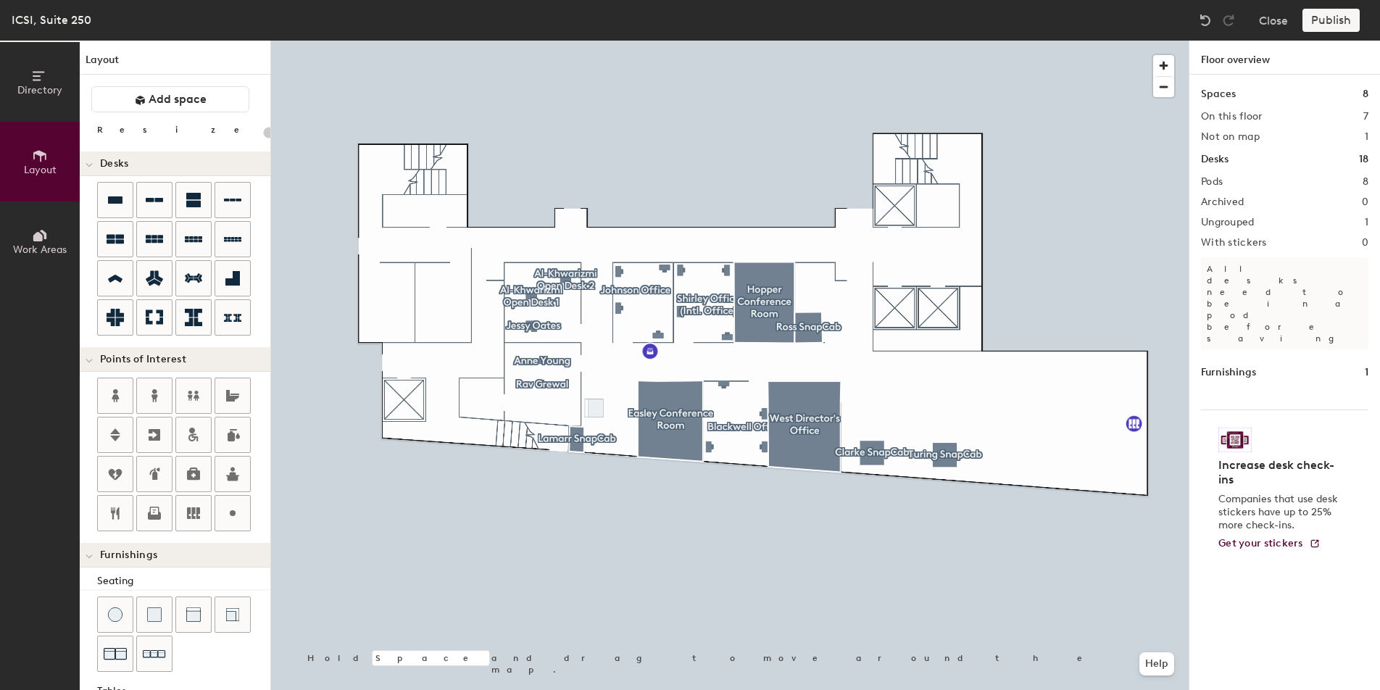
type input "80"
